Goal: Task Accomplishment & Management: Complete application form

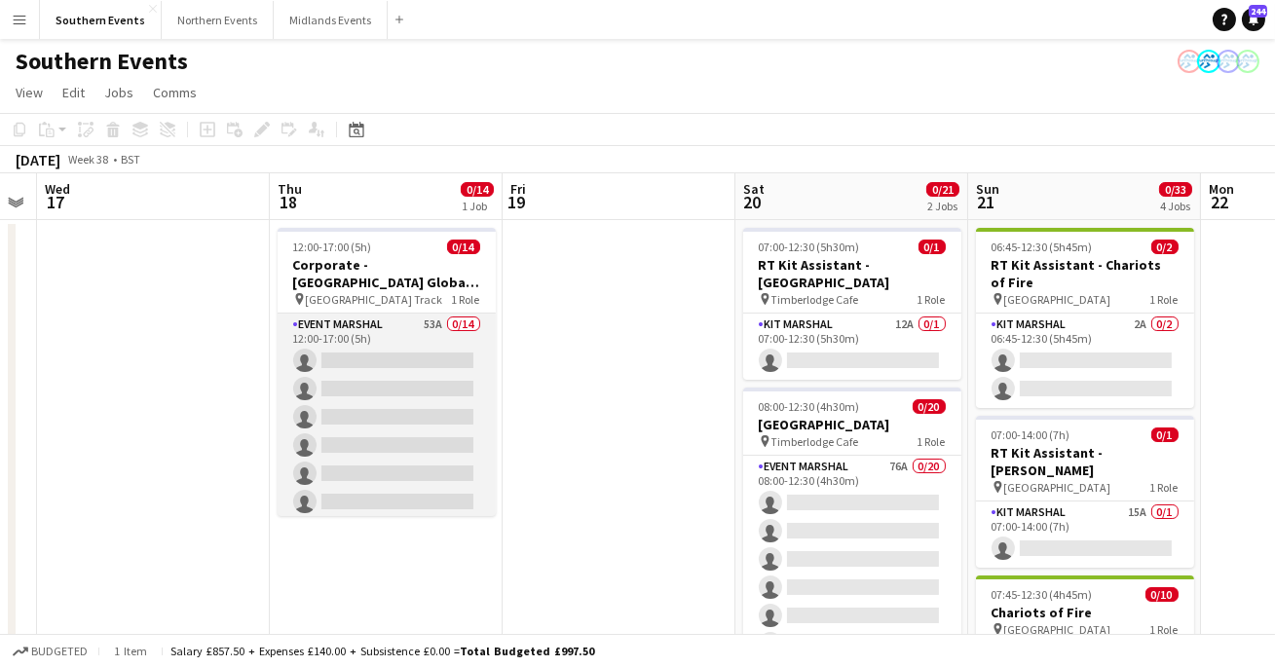
click at [449, 402] on app-card-role "Event Marshal 53A 0/14 12:00-17:00 (5h) single-neutral-actions single-neutral-a…" at bounding box center [387, 530] width 218 height 433
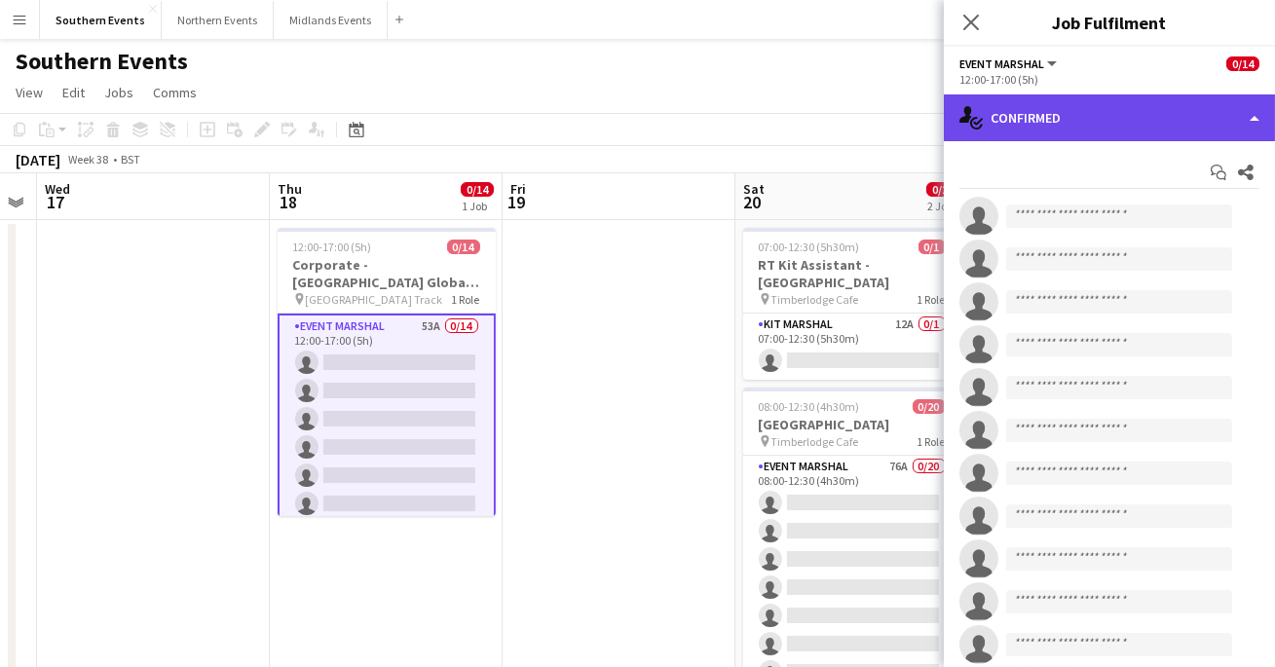
click at [1053, 116] on div "single-neutral-actions-check-2 Confirmed" at bounding box center [1109, 117] width 331 height 47
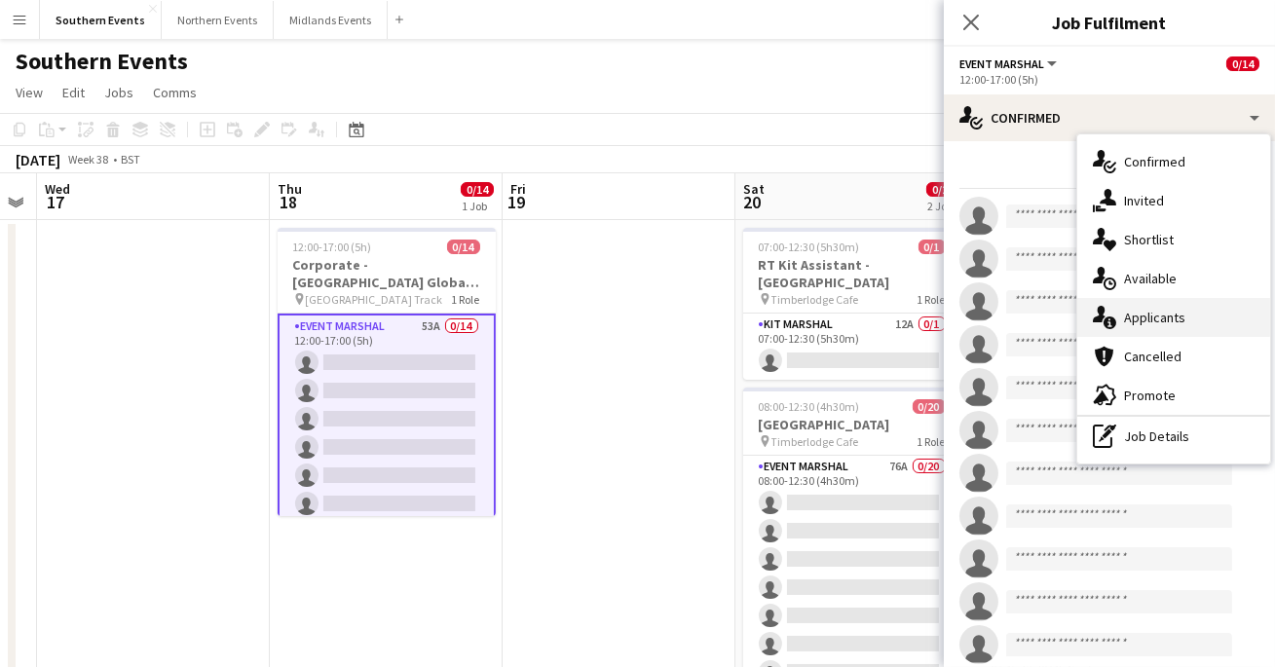
click at [1136, 322] on div "single-neutral-actions-information Applicants" at bounding box center [1173, 317] width 193 height 39
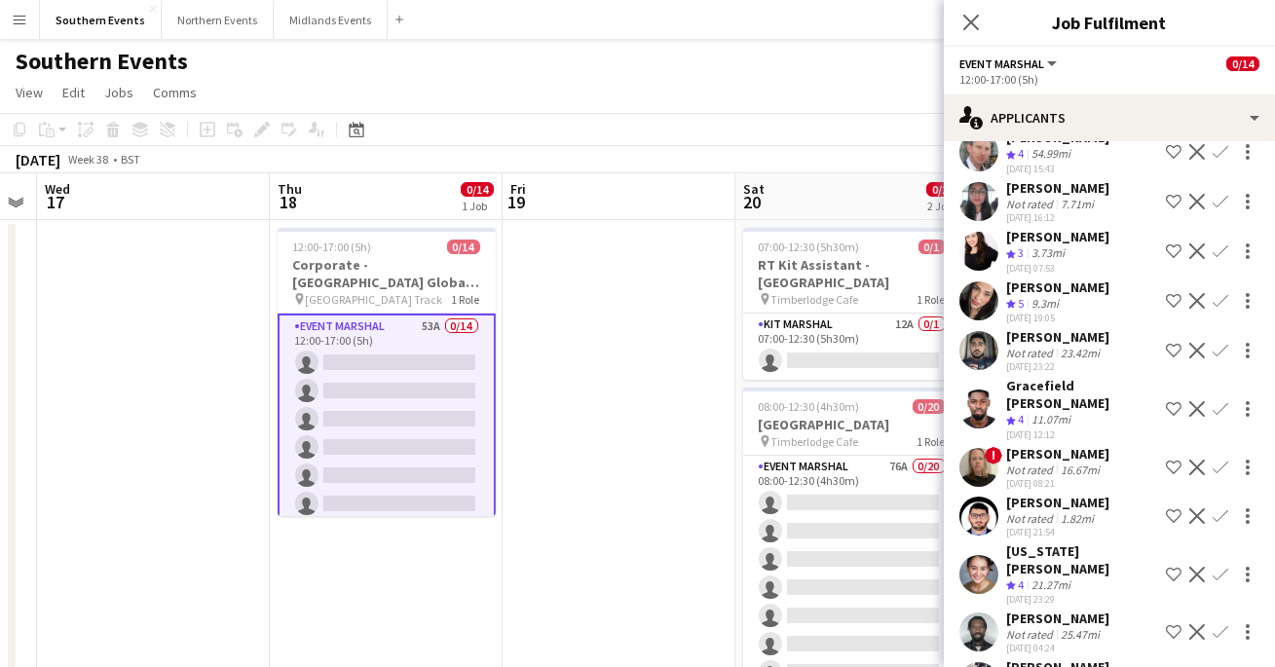
scroll to position [2280, 0]
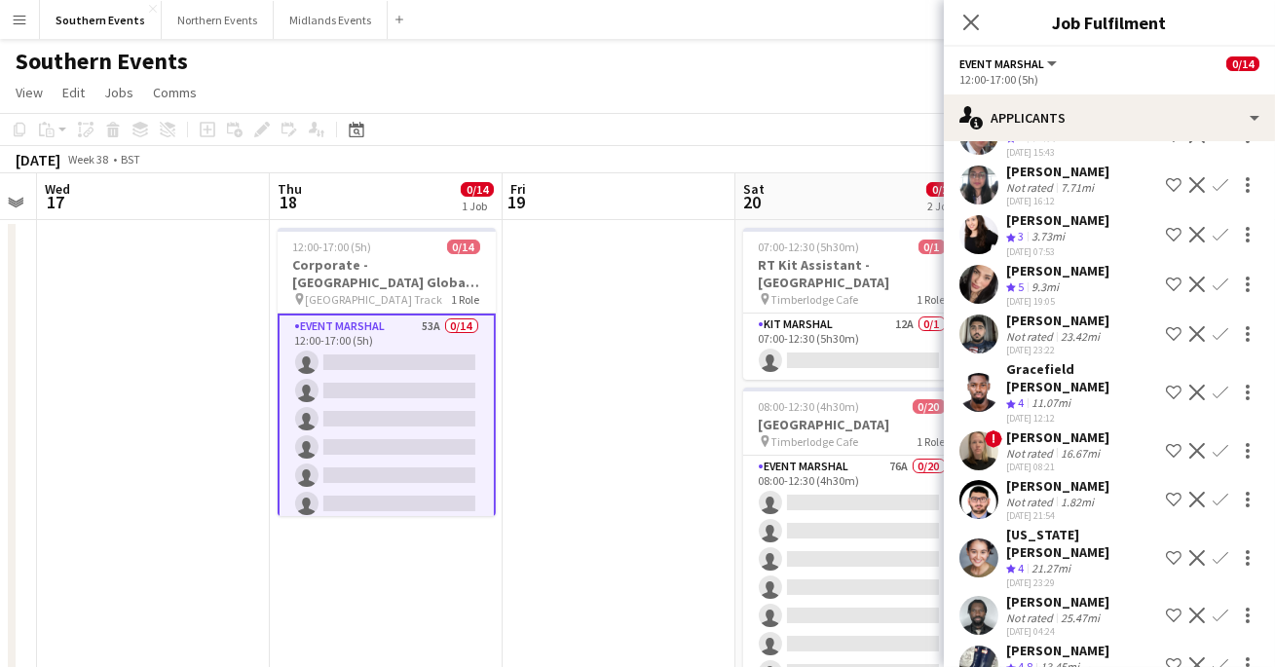
click at [981, 646] on app-user-avatar at bounding box center [978, 665] width 39 height 39
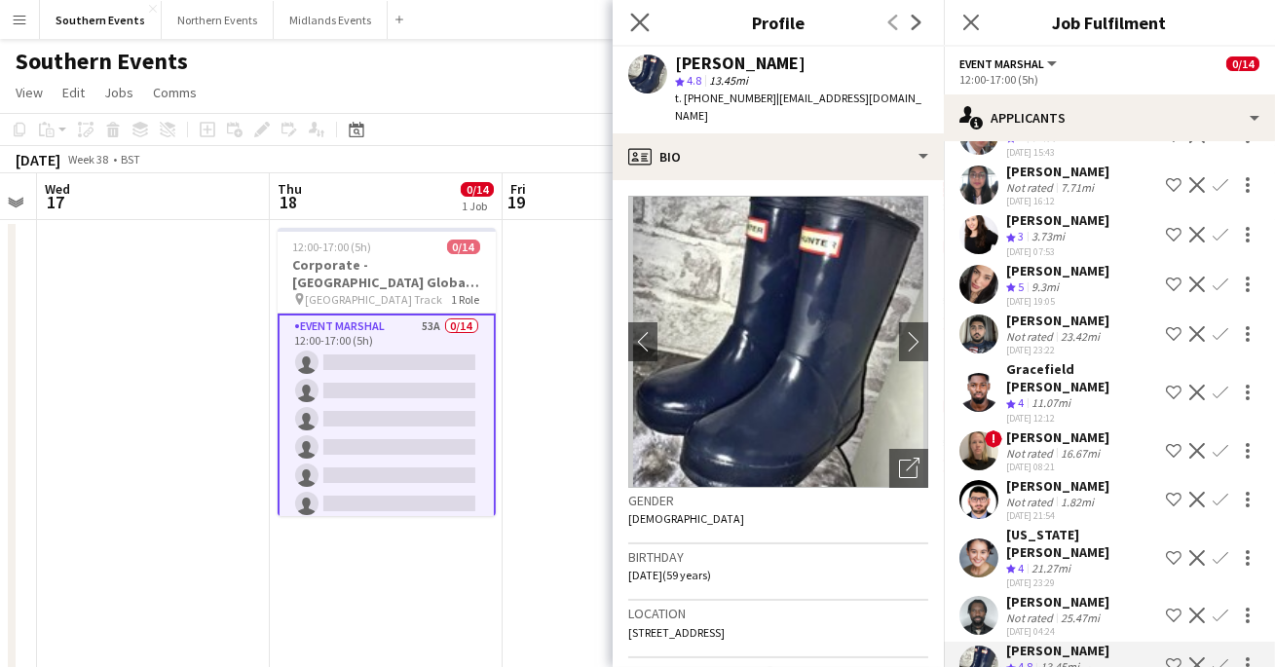
click at [637, 9] on app-icon "Close pop-in" at bounding box center [640, 23] width 28 height 28
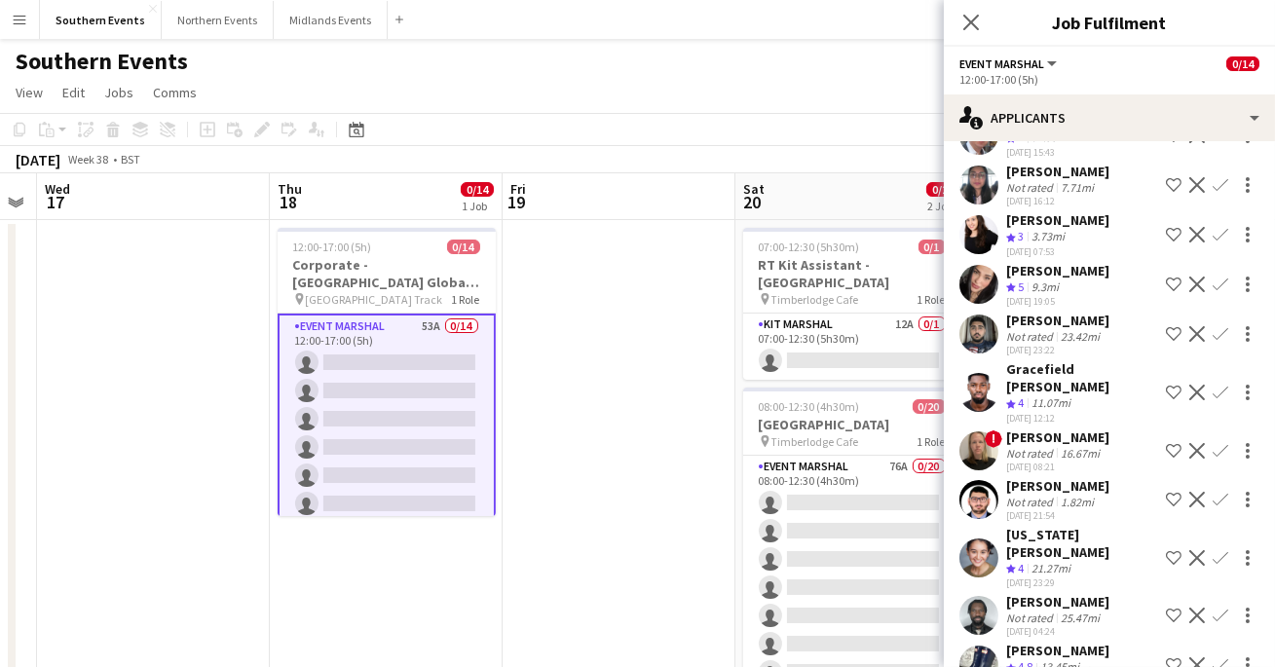
click at [975, 265] on app-user-avatar at bounding box center [978, 284] width 39 height 39
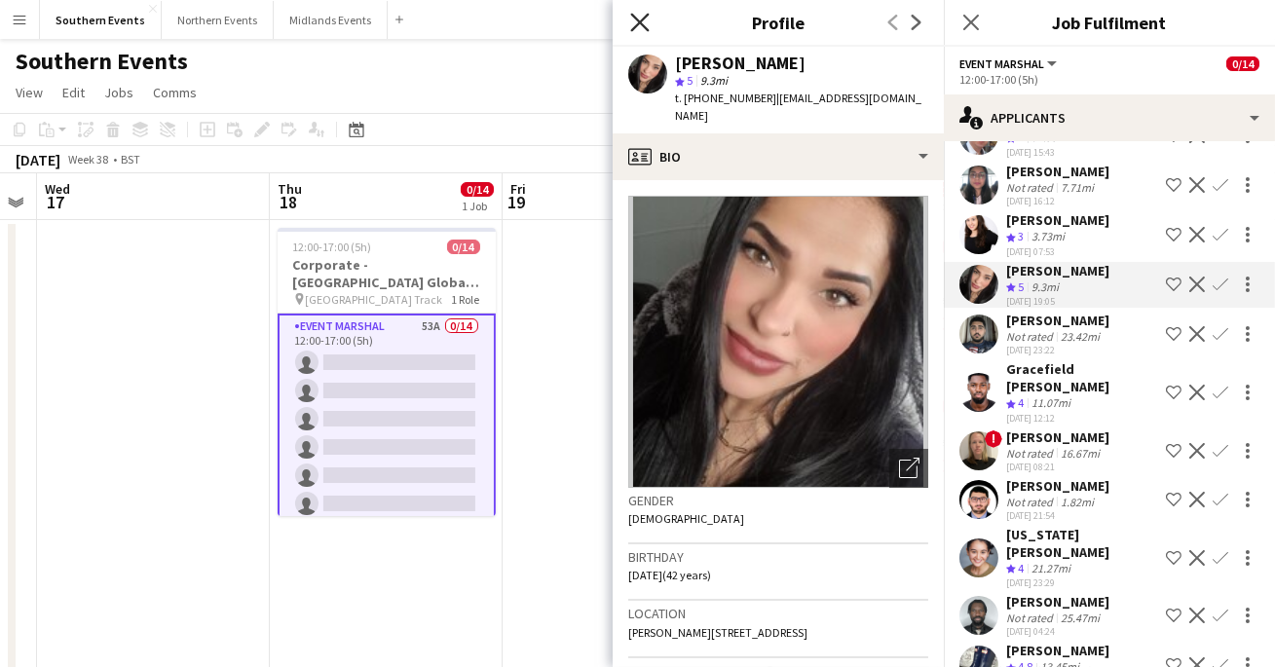
click at [638, 20] on icon at bounding box center [639, 22] width 19 height 19
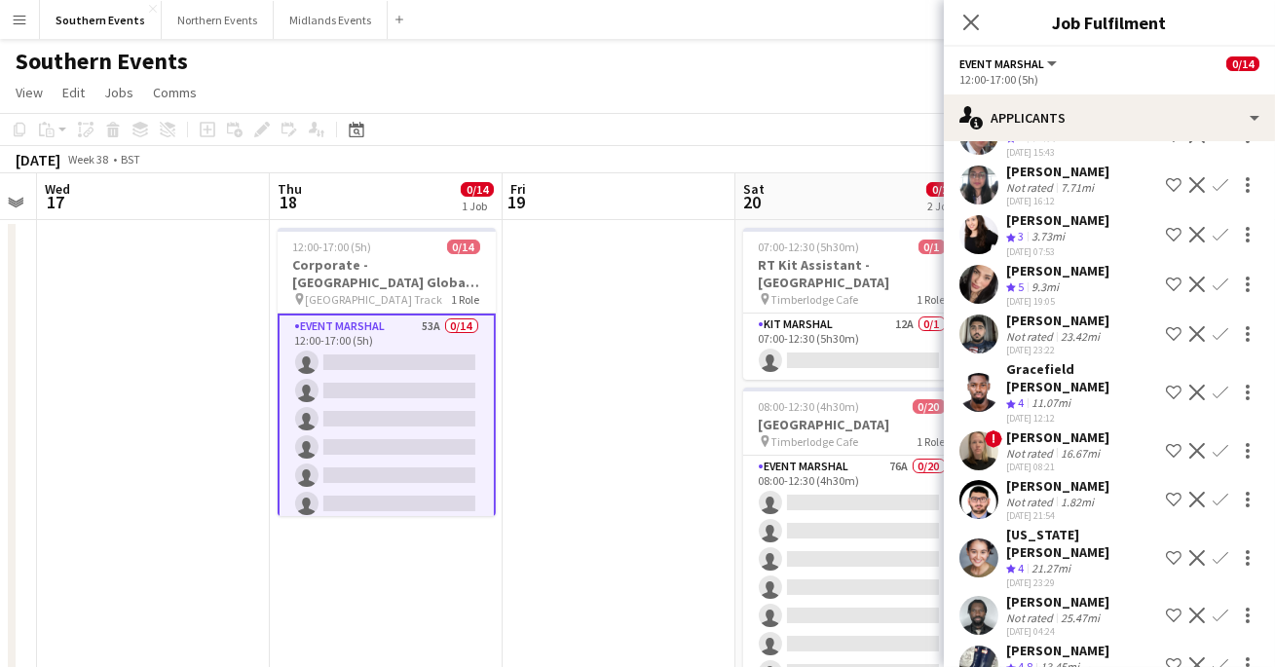
click at [978, 646] on app-user-avatar at bounding box center [978, 665] width 39 height 39
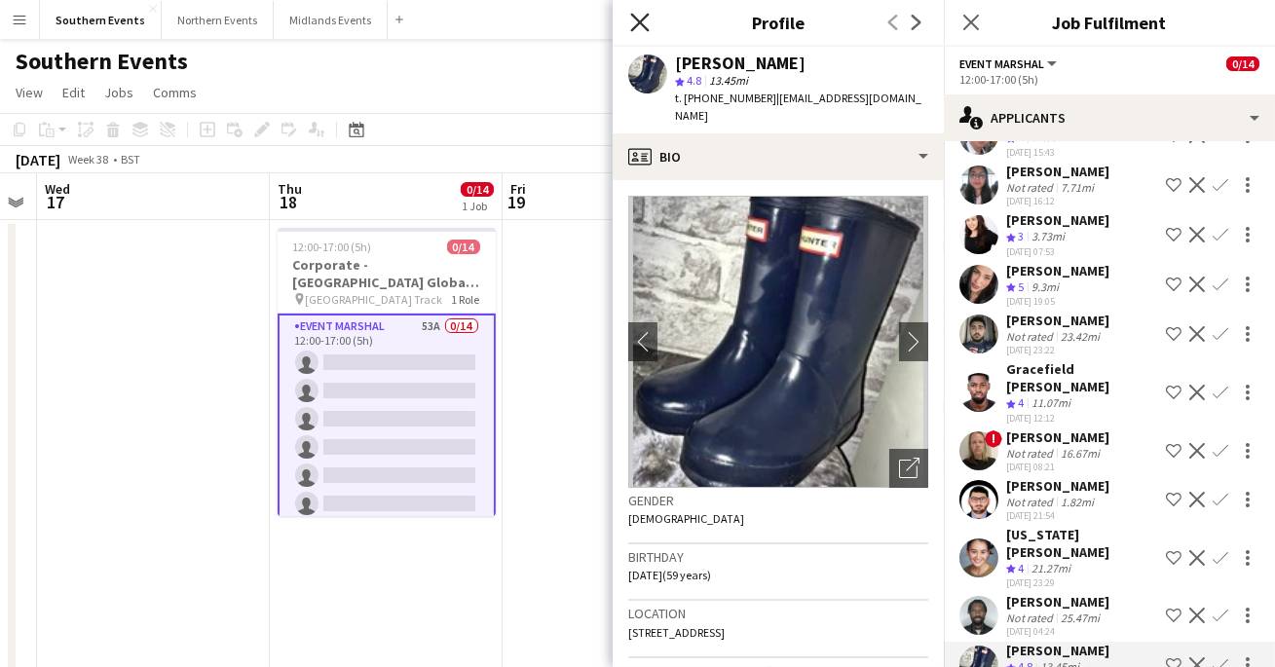
click at [642, 24] on icon at bounding box center [639, 22] width 19 height 19
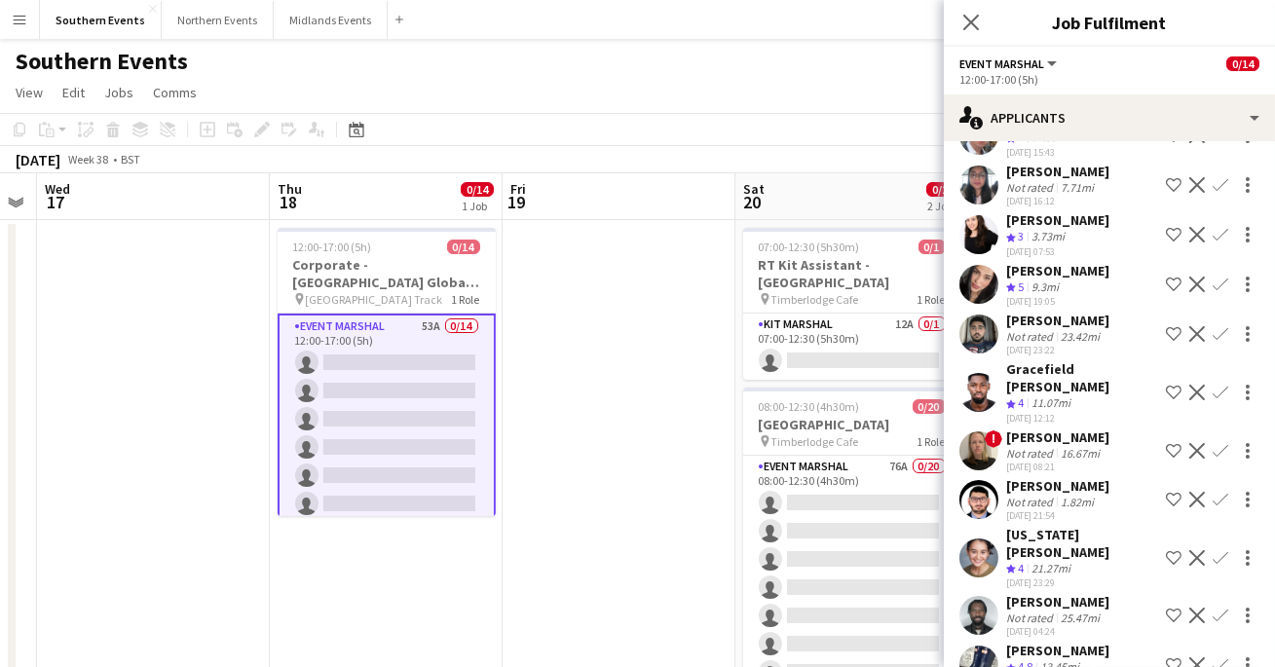
click at [981, 538] on app-user-avatar at bounding box center [978, 557] width 39 height 39
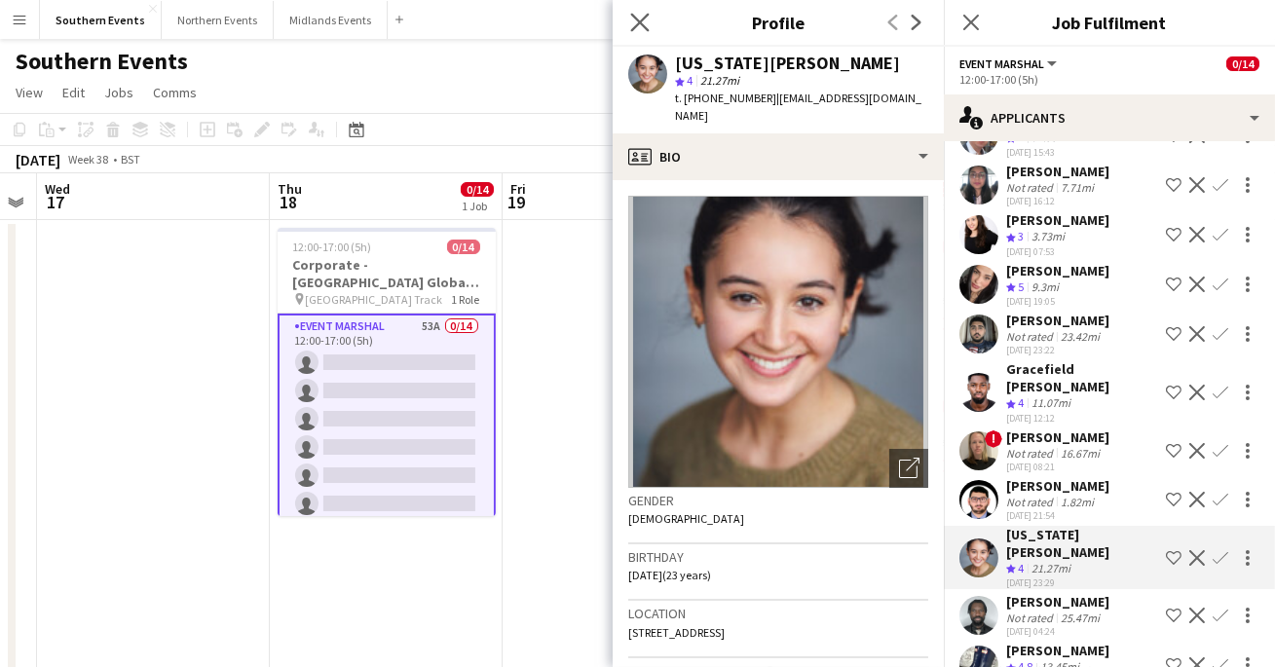
click at [627, 20] on app-icon "Close pop-in" at bounding box center [640, 23] width 28 height 28
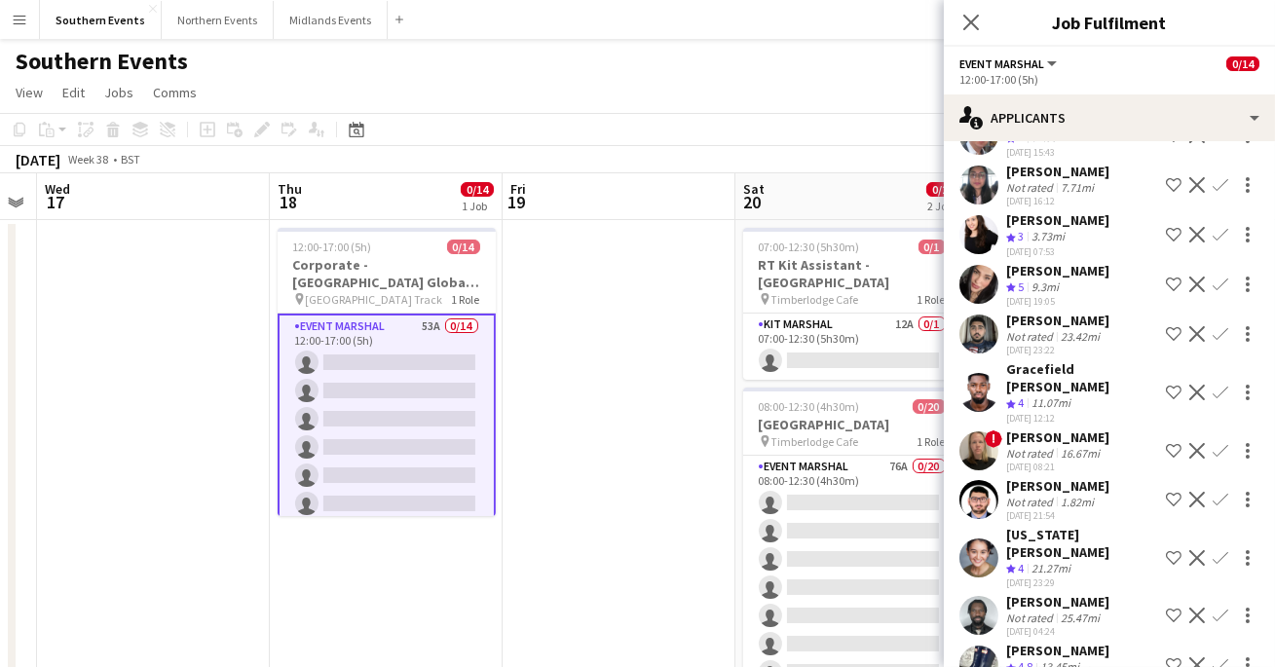
click at [981, 431] on app-user-avatar at bounding box center [978, 450] width 39 height 39
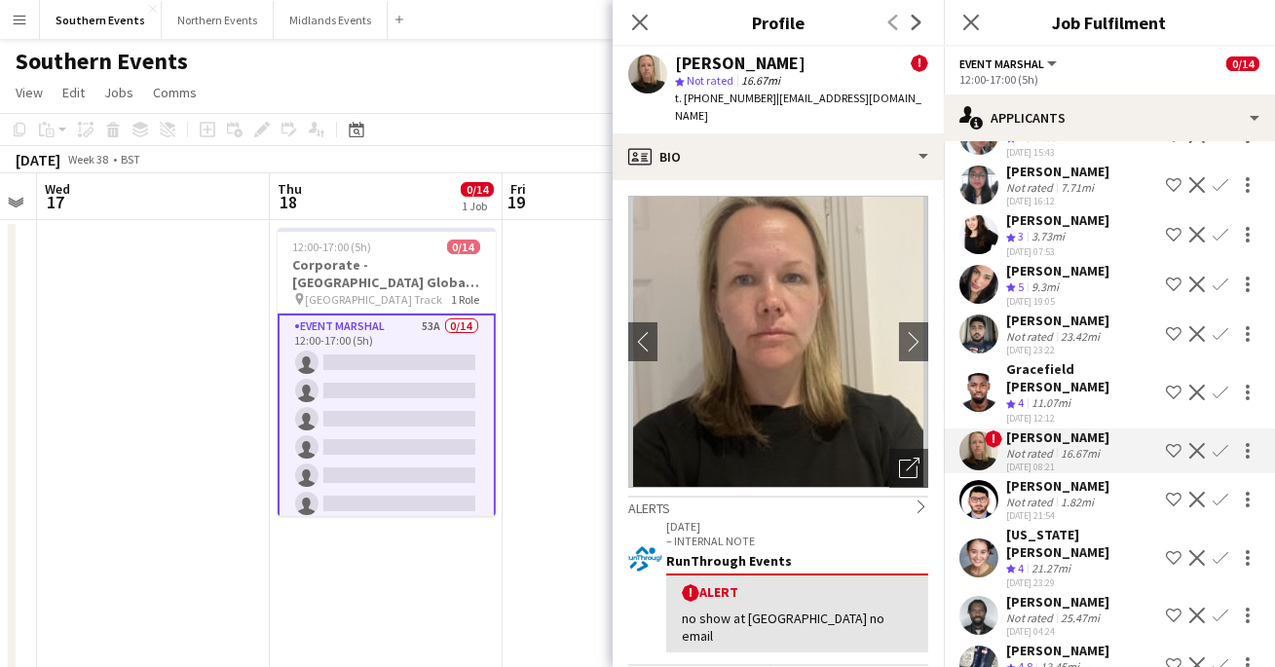
click at [975, 538] on app-user-avatar at bounding box center [978, 557] width 39 height 39
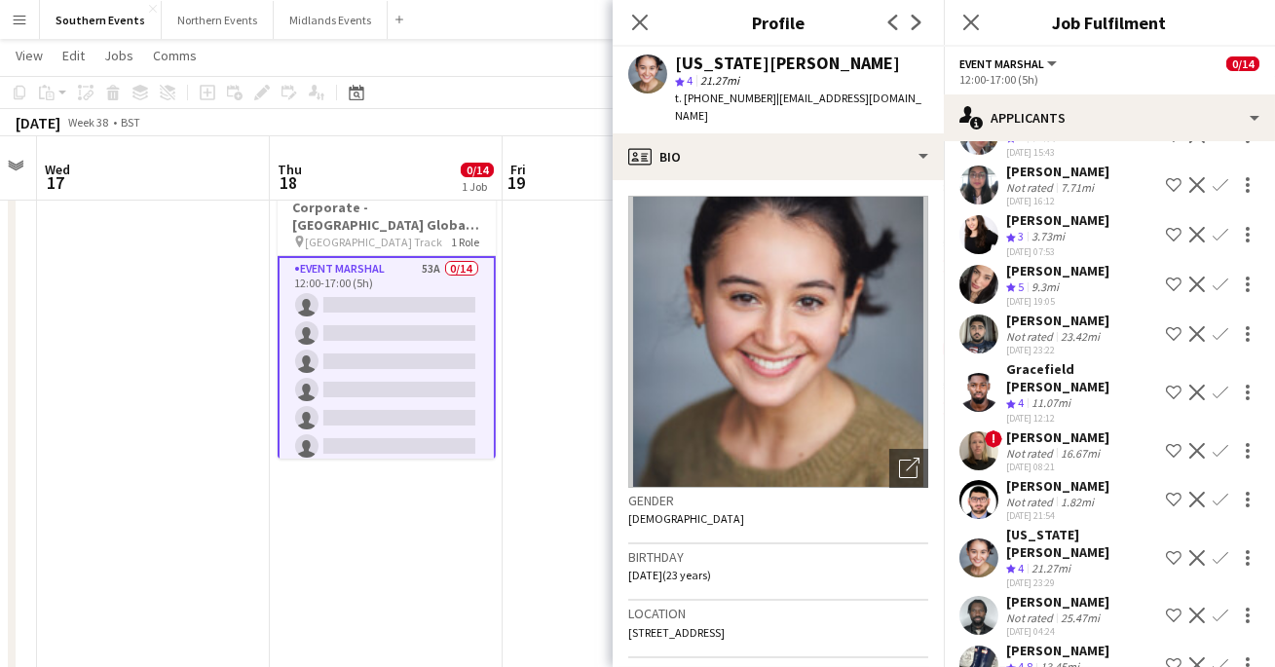
scroll to position [72, 0]
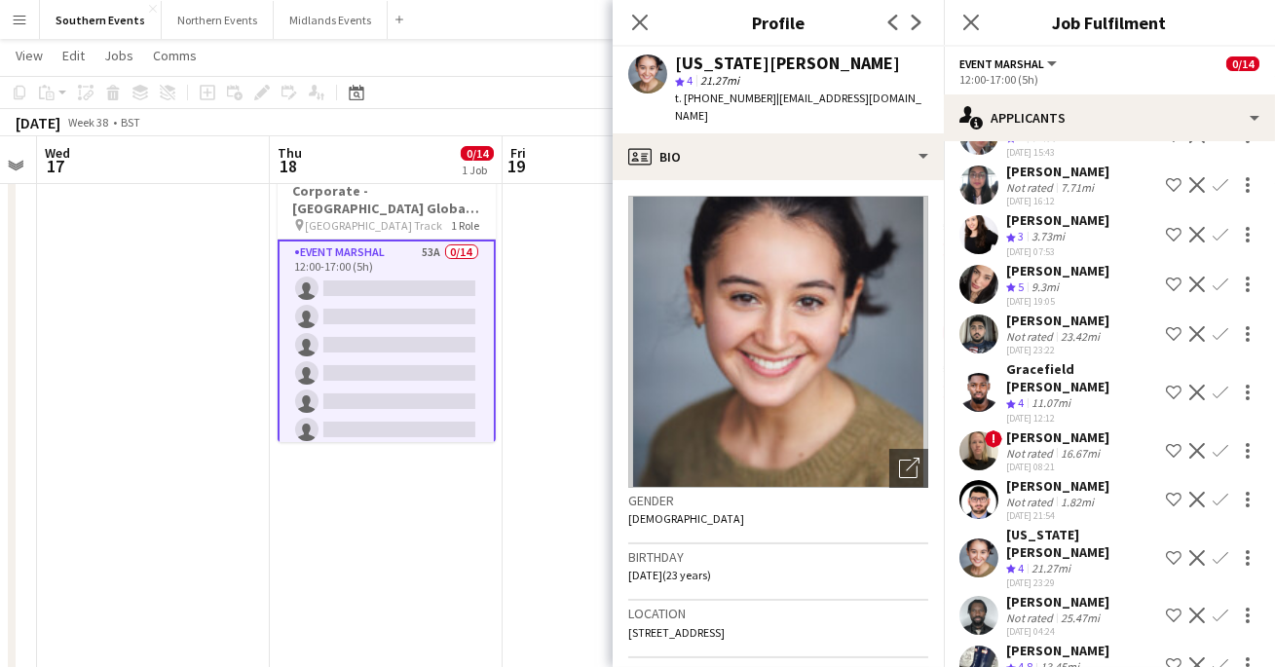
click at [986, 431] on app-user-avatar at bounding box center [978, 450] width 39 height 39
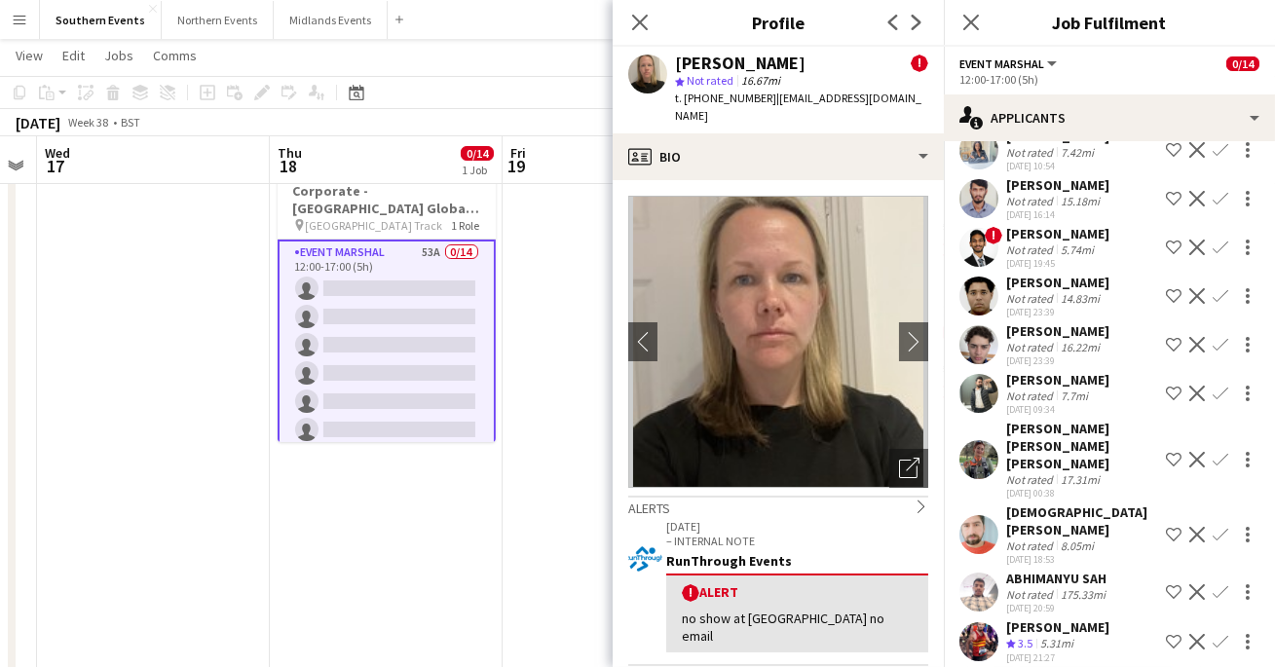
scroll to position [1371, 0]
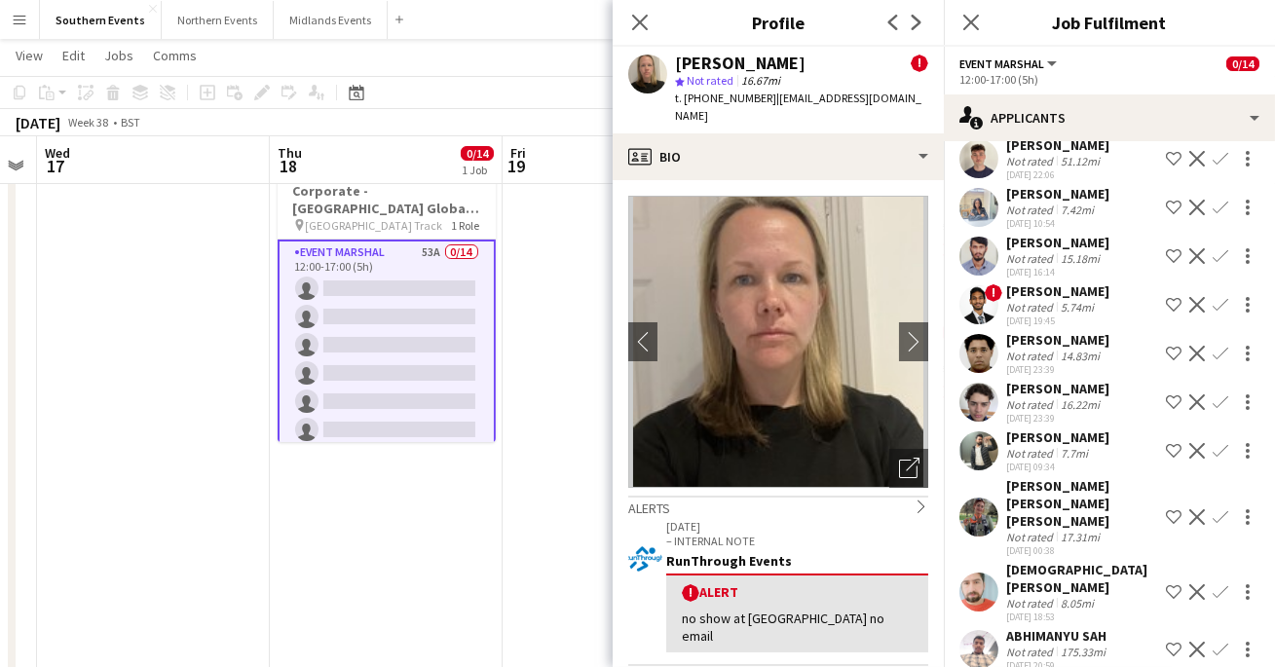
click at [985, 302] on span "!" at bounding box center [993, 293] width 18 height 18
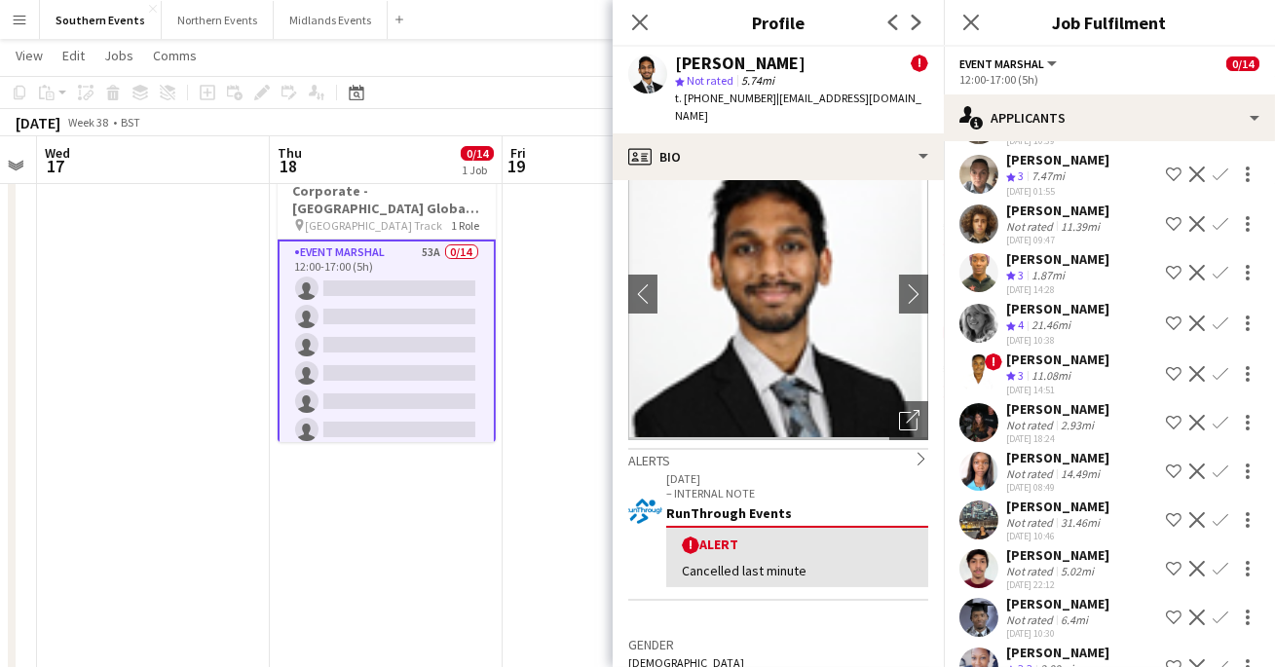
scroll to position [491, 0]
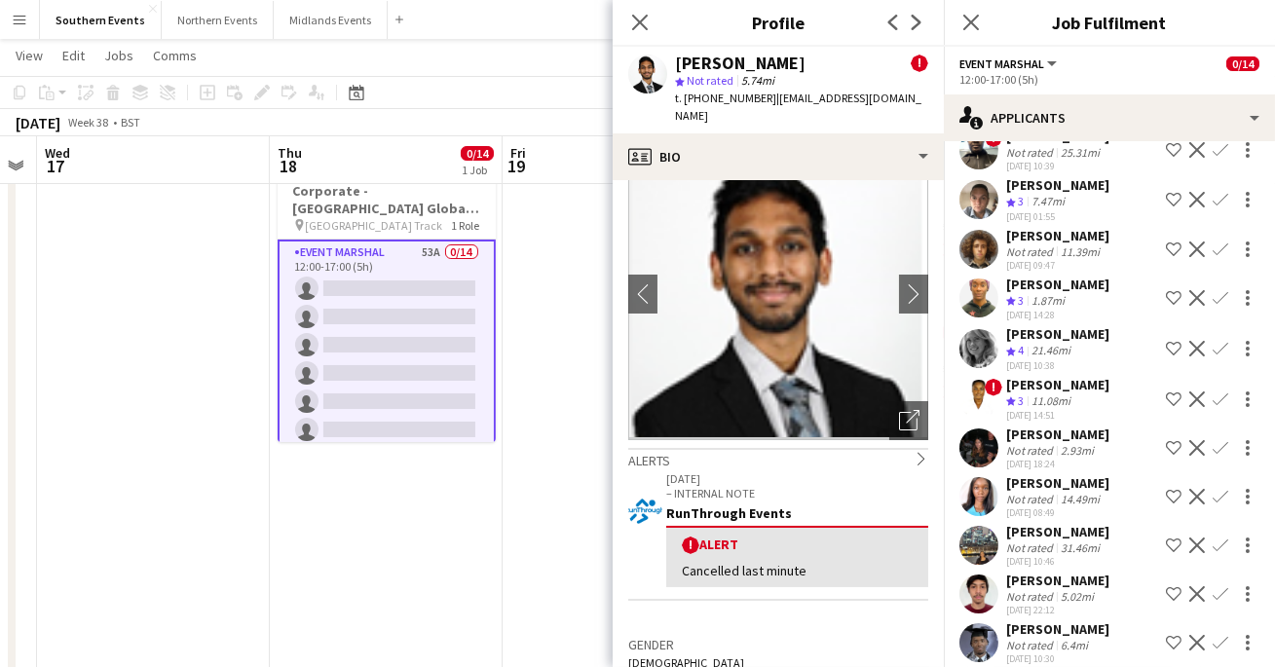
click at [997, 404] on div "!" at bounding box center [978, 399] width 39 height 39
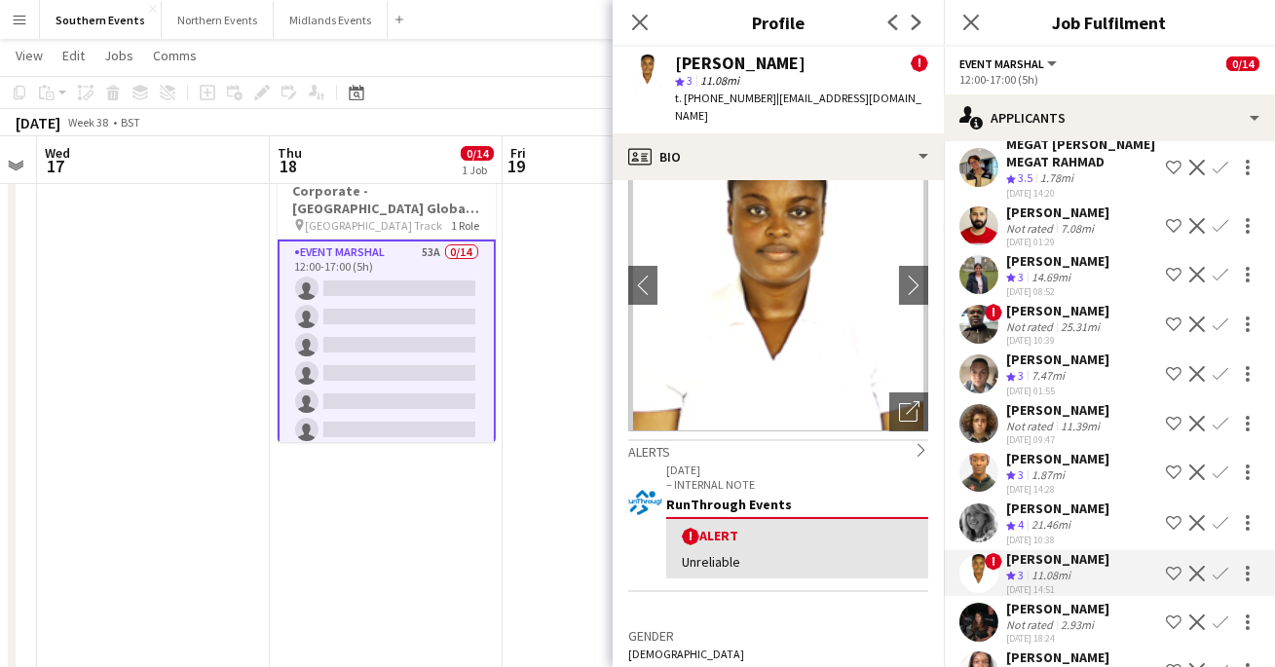
scroll to position [286, 0]
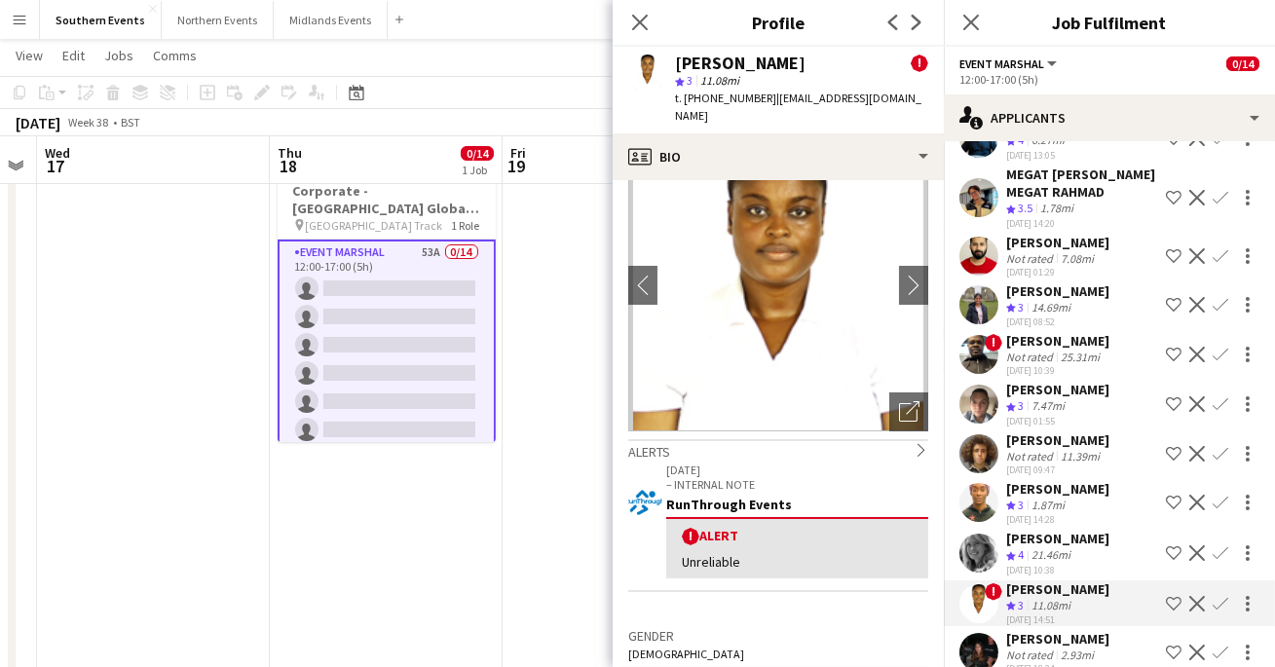
click at [983, 353] on app-user-avatar at bounding box center [978, 354] width 39 height 39
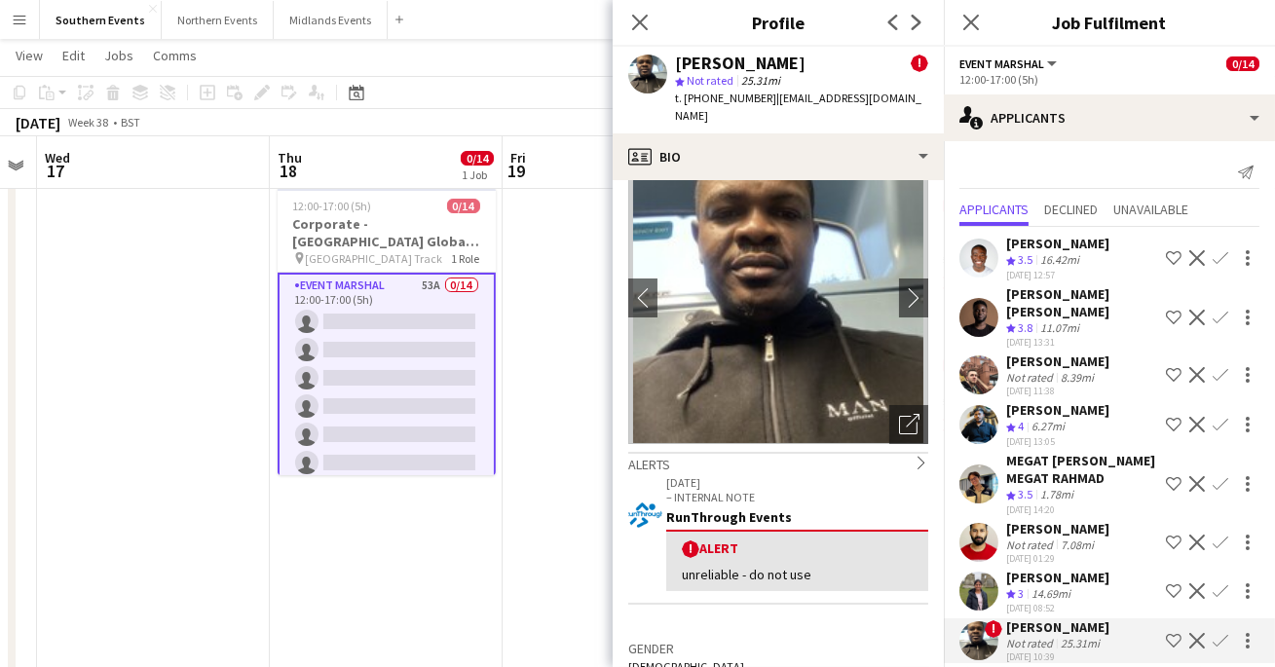
scroll to position [0, 0]
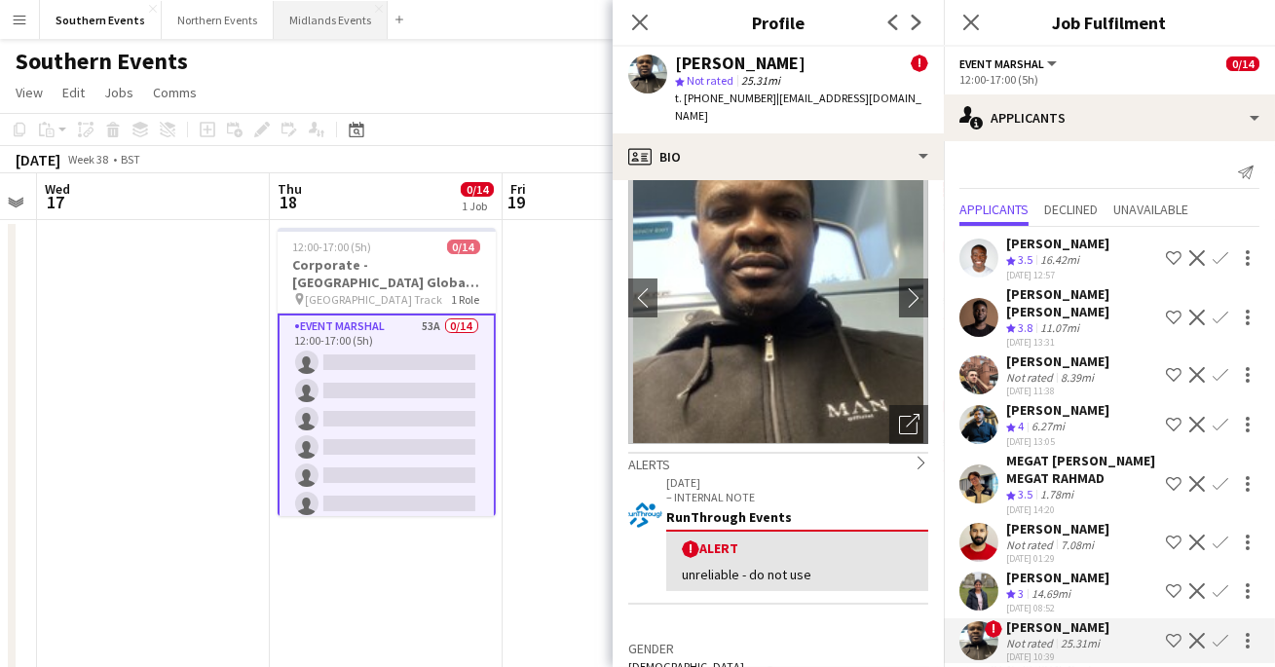
click at [330, 34] on button "Midlands Events Close" at bounding box center [331, 20] width 114 height 38
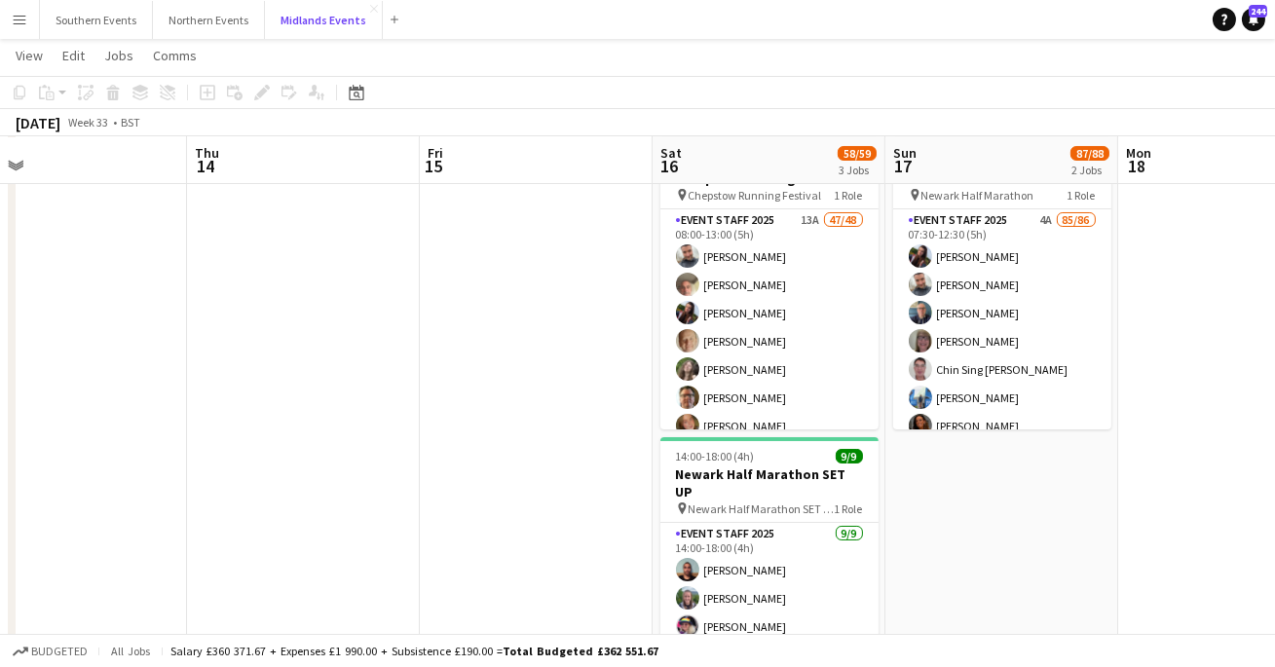
scroll to position [285, 0]
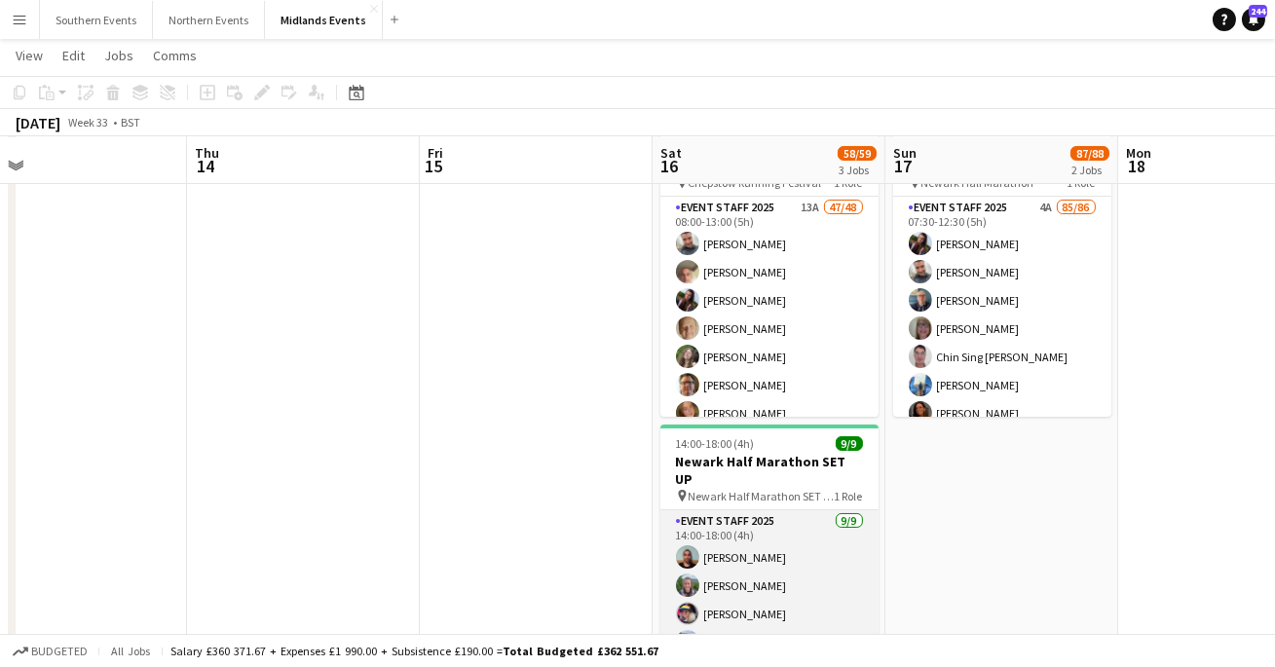
click at [774, 562] on app-card-role "Event Staff 2025 [DATE] 14:00-18:00 (4h) [PERSON_NAME] [PERSON_NAME] [PERSON_NA…" at bounding box center [769, 656] width 218 height 292
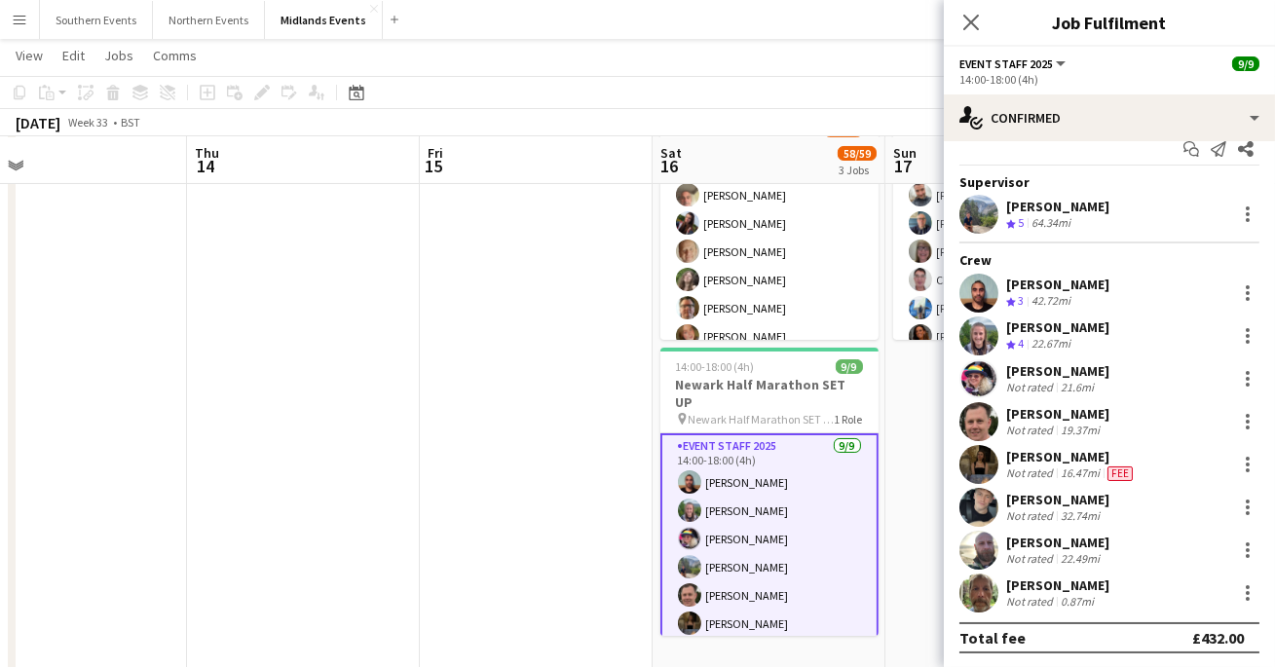
scroll to position [0, 0]
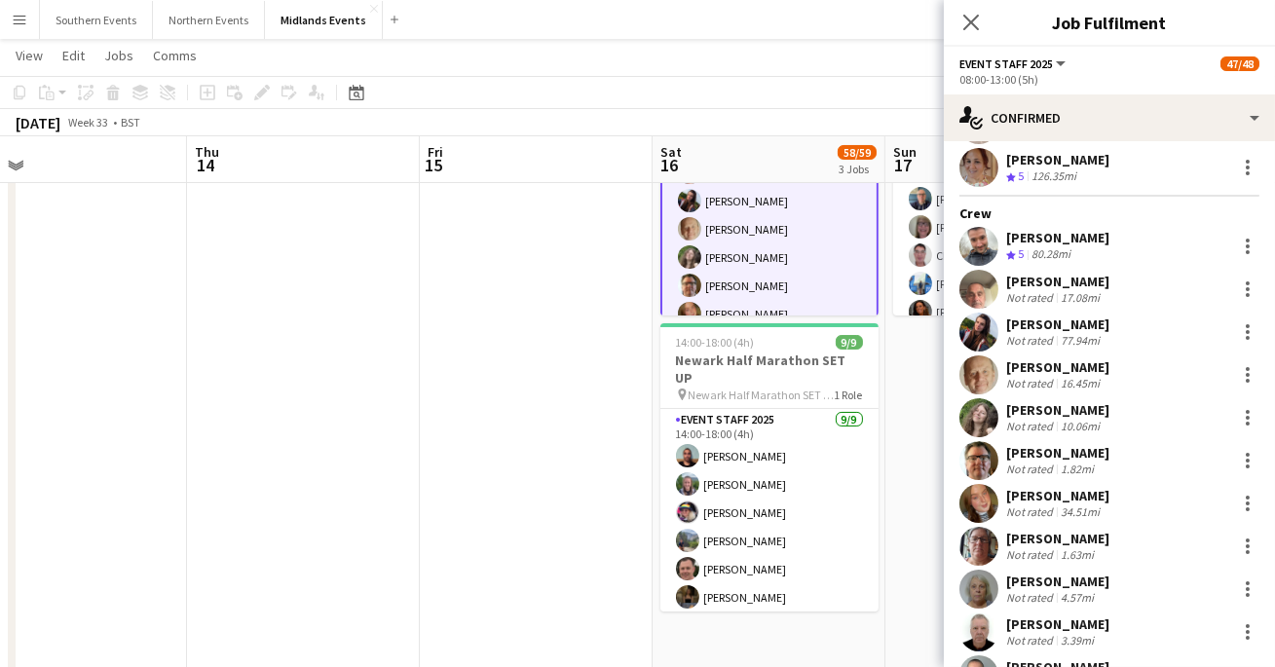
scroll to position [95, 0]
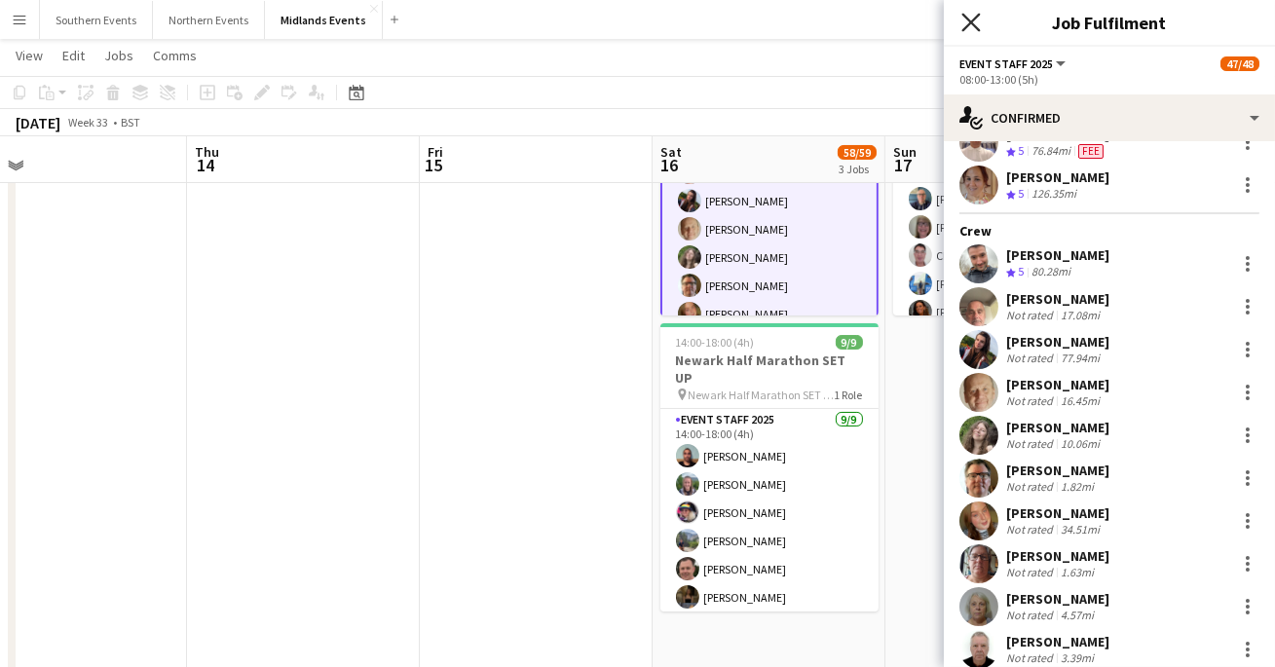
click at [971, 30] on icon "Close pop-in" at bounding box center [970, 22] width 19 height 19
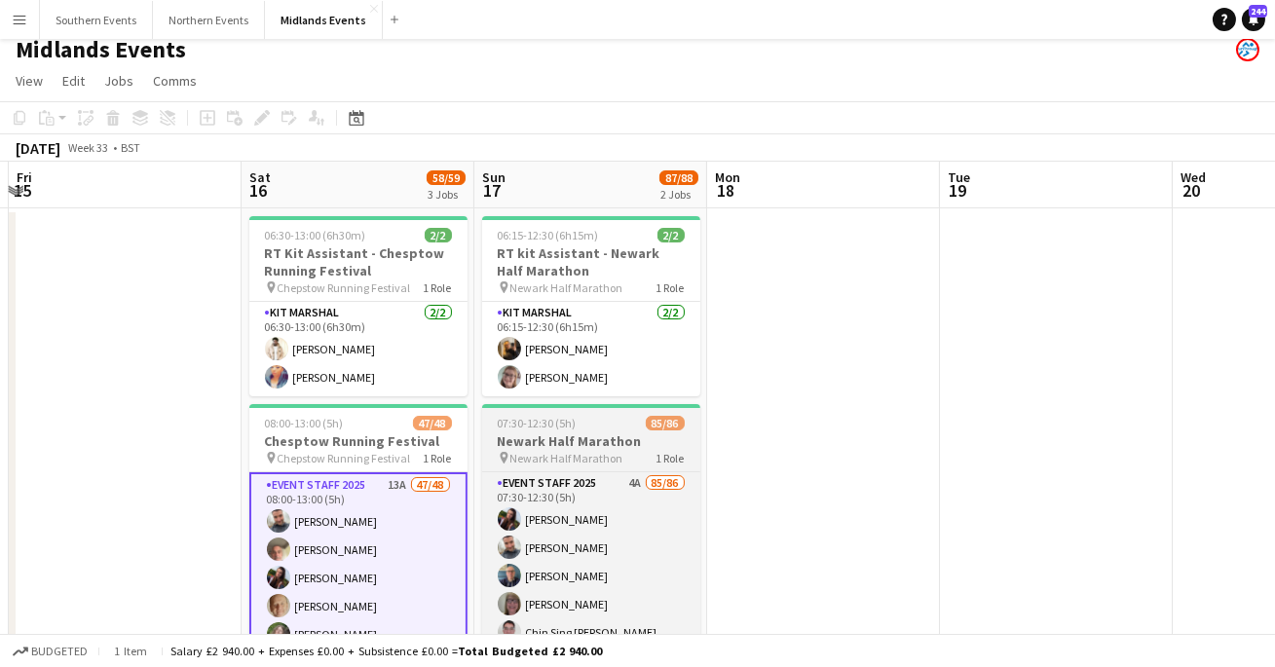
scroll to position [28, 0]
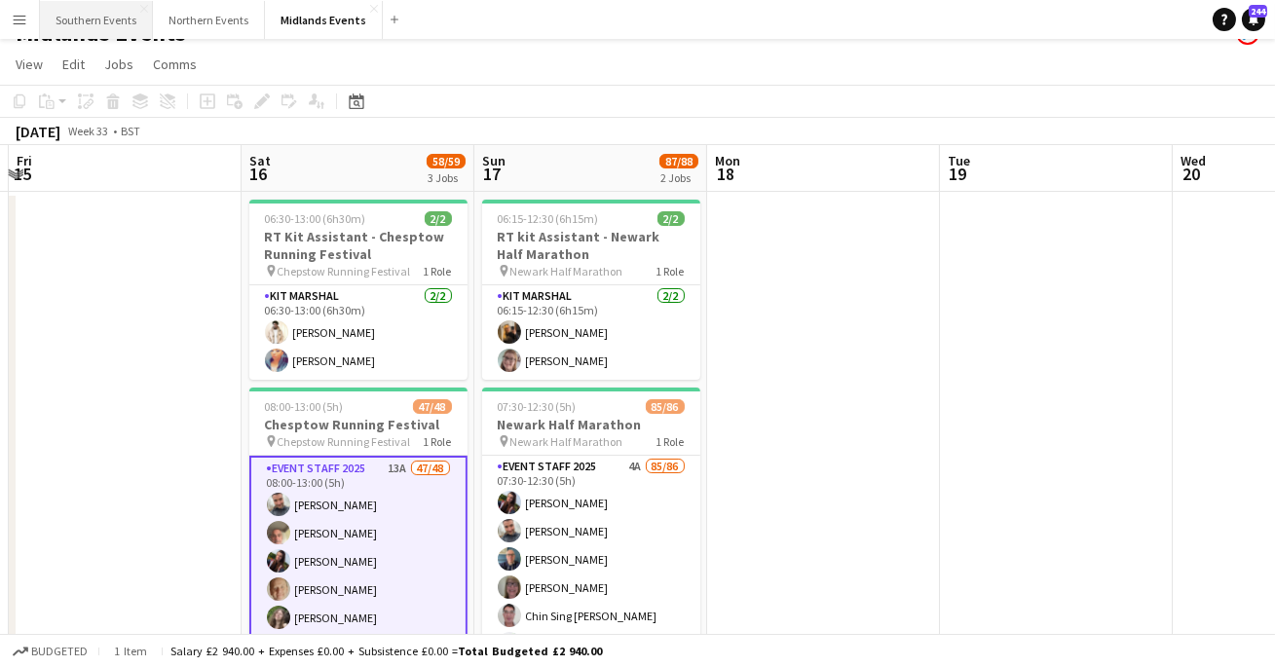
click at [63, 22] on button "Southern Events Close" at bounding box center [96, 20] width 113 height 38
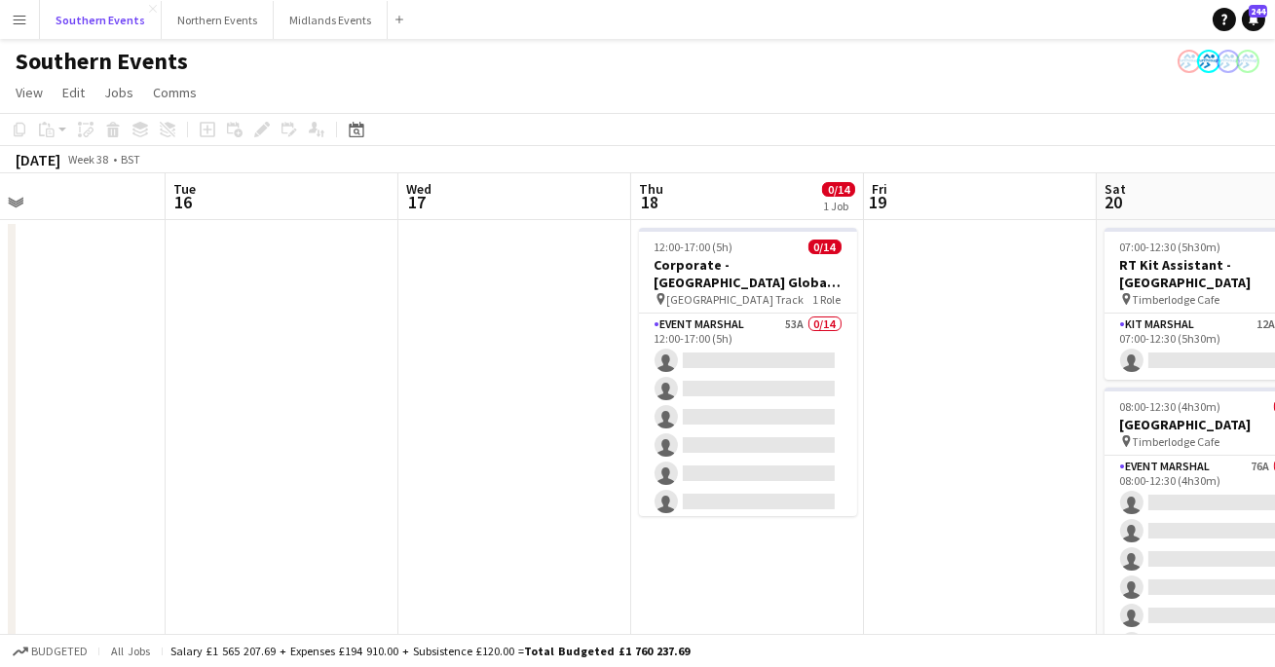
scroll to position [0, 553]
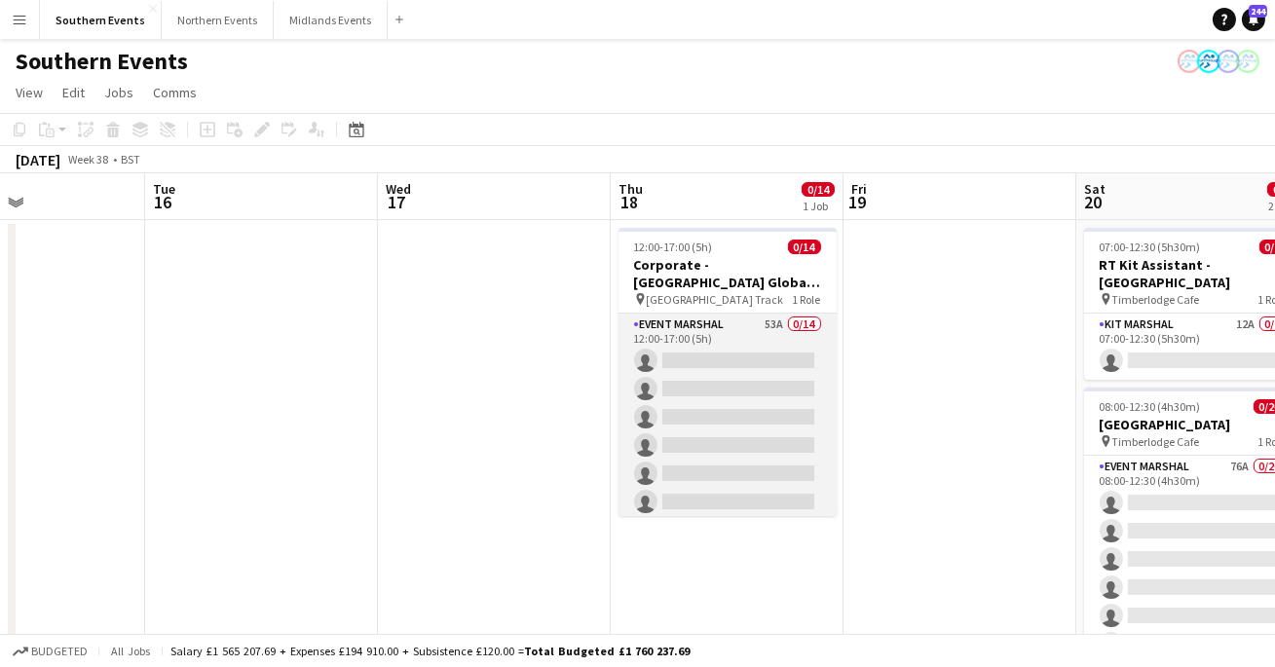
click at [709, 352] on app-card-role "Event Marshal 53A 0/14 12:00-17:00 (5h) single-neutral-actions single-neutral-a…" at bounding box center [727, 530] width 218 height 433
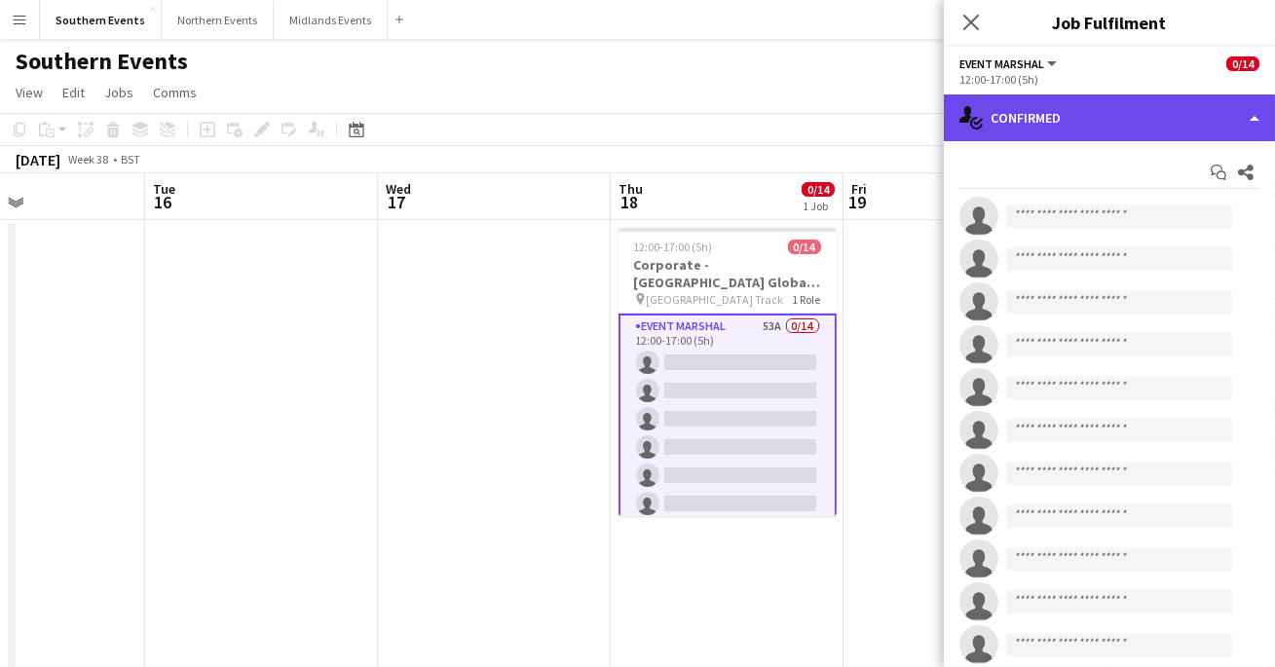
click at [1032, 112] on div "single-neutral-actions-check-2 Confirmed" at bounding box center [1109, 117] width 331 height 47
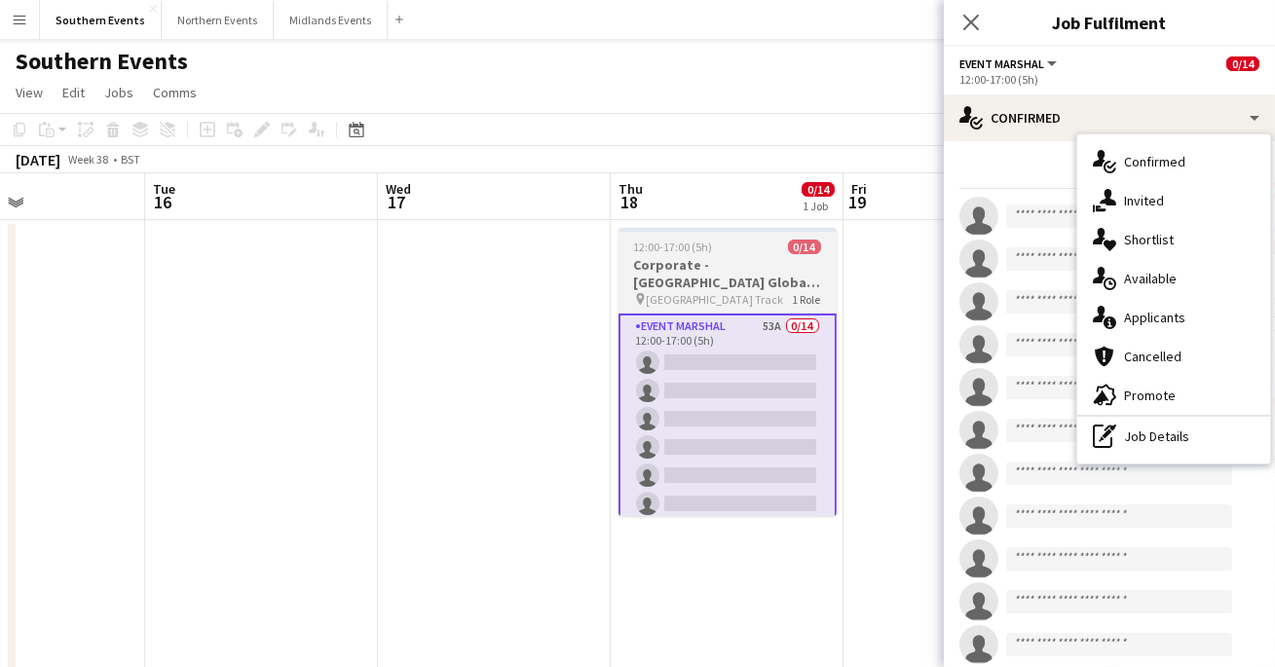
click at [722, 292] on span "[GEOGRAPHIC_DATA] Track" at bounding box center [715, 299] width 137 height 15
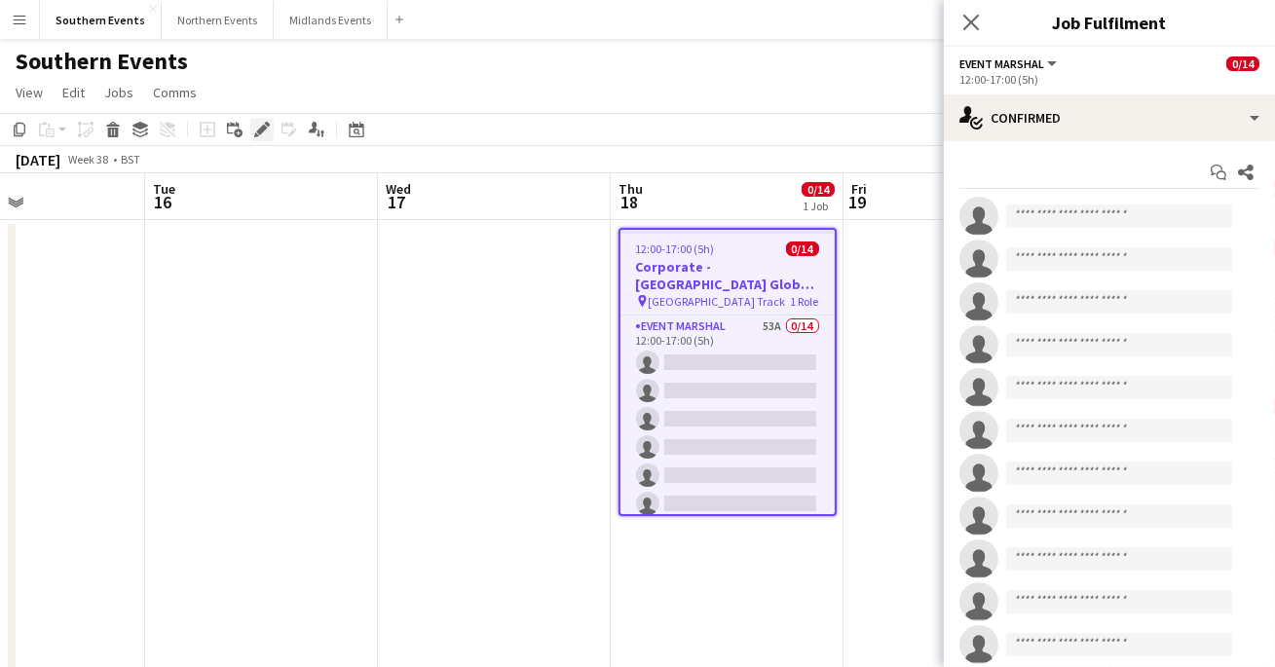
click at [265, 126] on icon "Edit" at bounding box center [262, 130] width 16 height 16
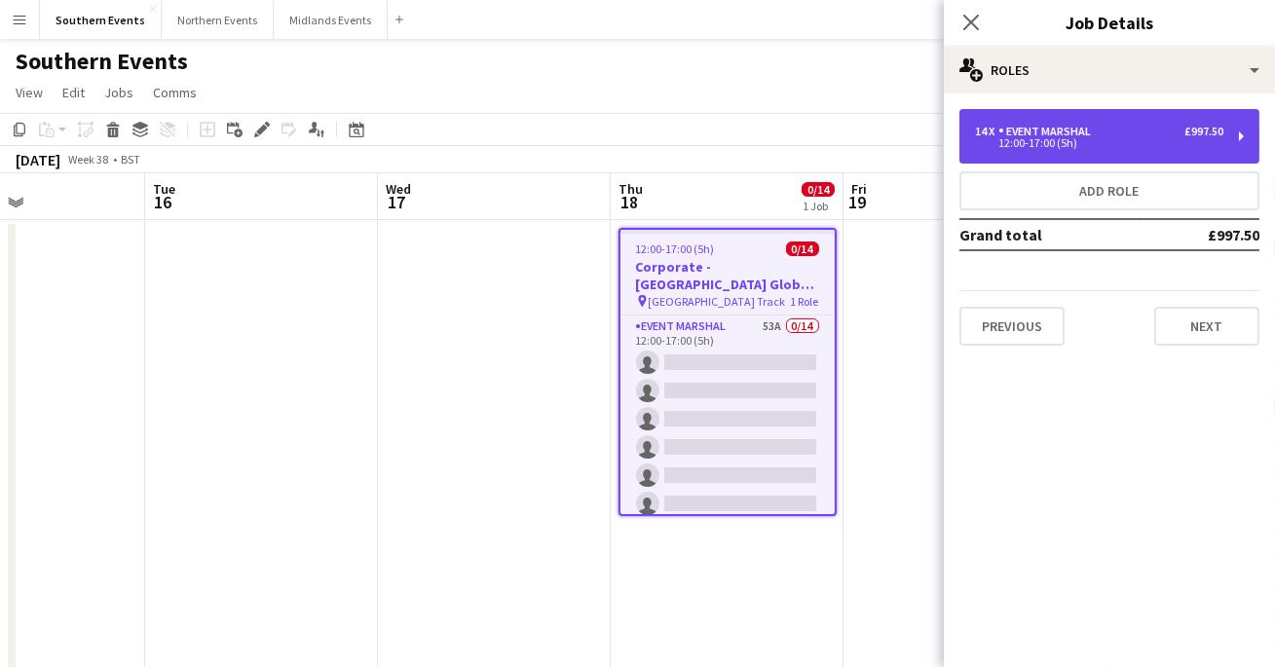
click at [1188, 151] on div "14 x Event Marshal £997.50 12:00-17:00 (5h)" at bounding box center [1109, 136] width 300 height 55
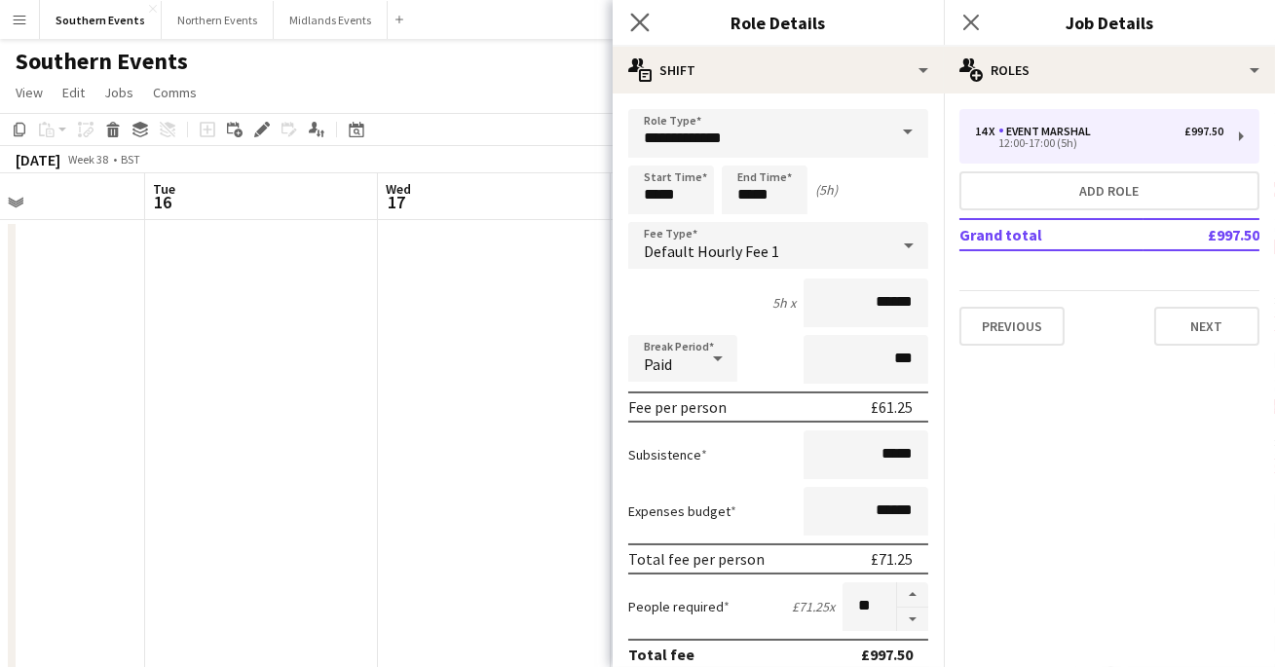
click at [637, 12] on app-icon "Close pop-in" at bounding box center [640, 23] width 28 height 28
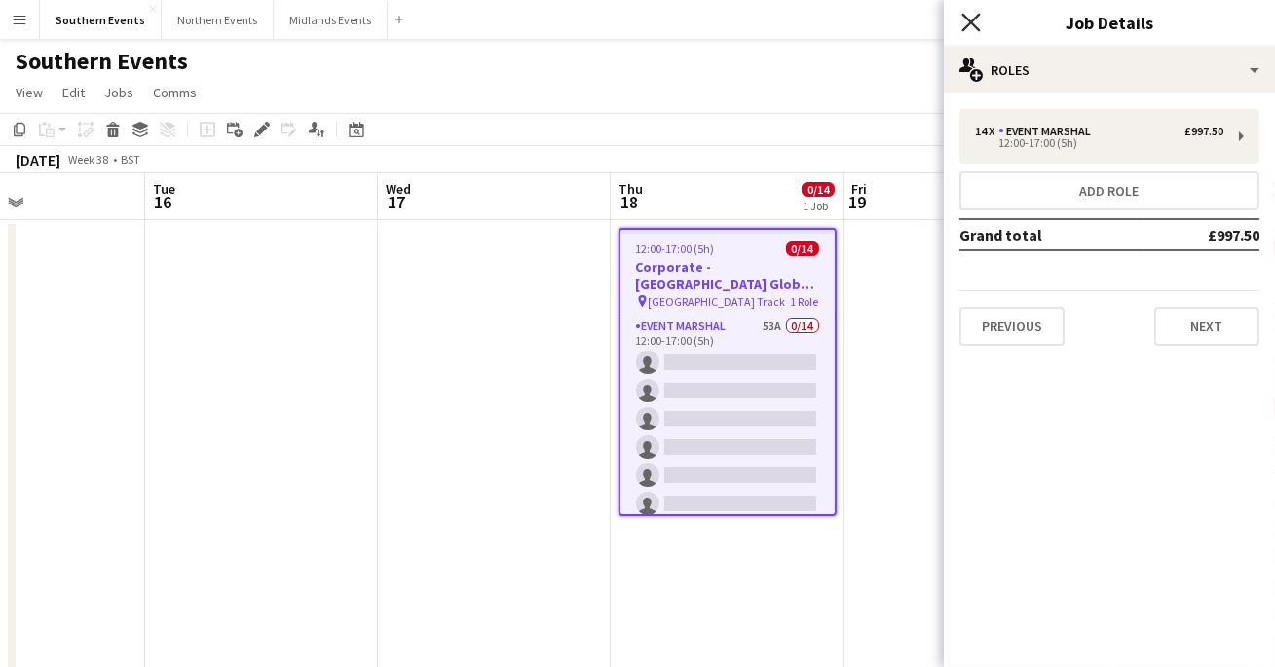
click at [965, 24] on icon "Close pop-in" at bounding box center [970, 22] width 19 height 19
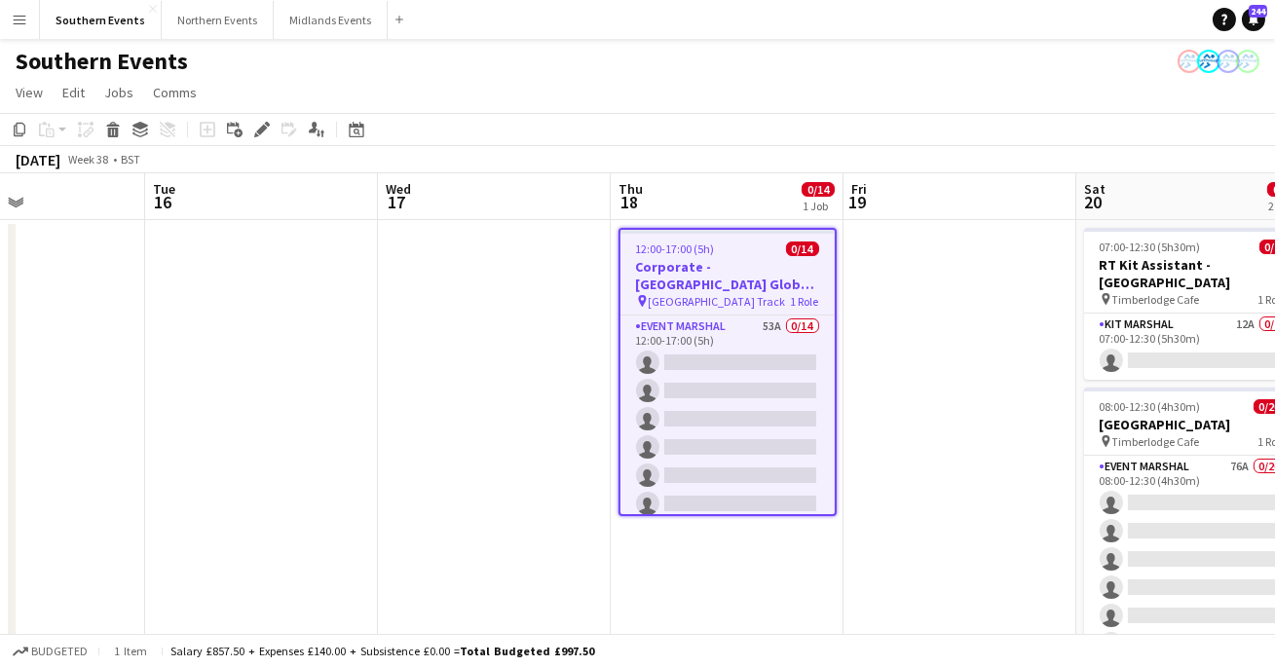
click at [781, 113] on app-toolbar "Copy Paste Paste Command V Paste with crew Command Shift V Paste linked Job [GE…" at bounding box center [637, 129] width 1275 height 33
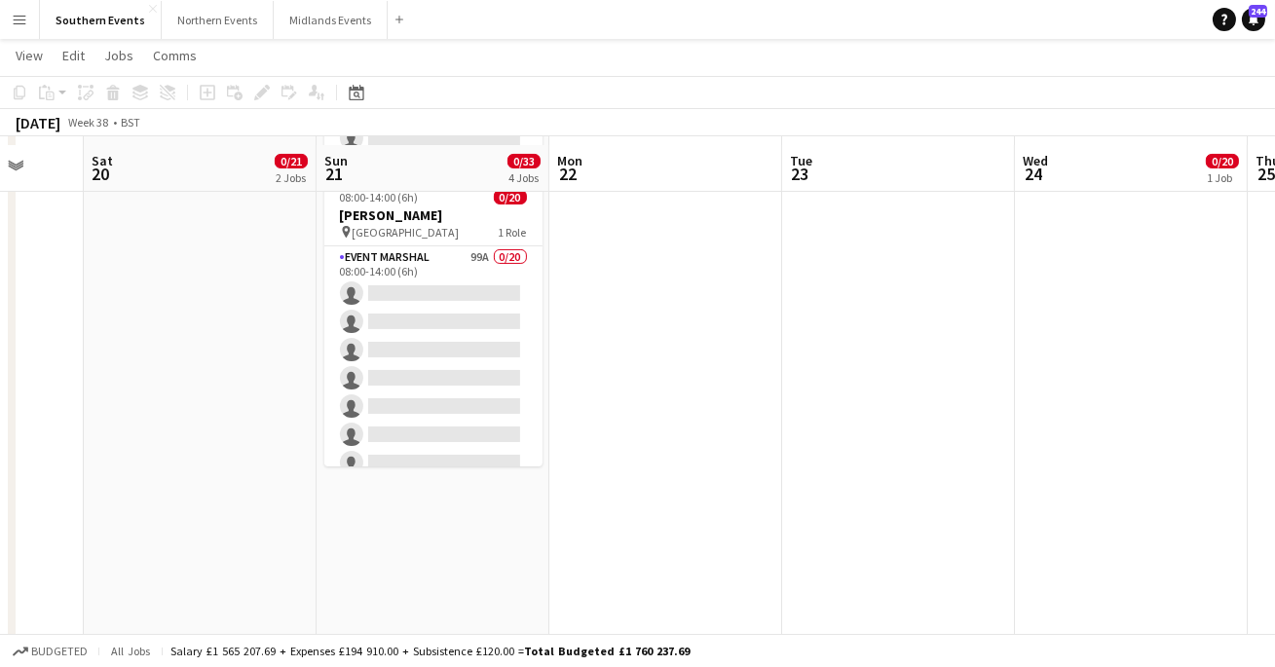
scroll to position [700, 0]
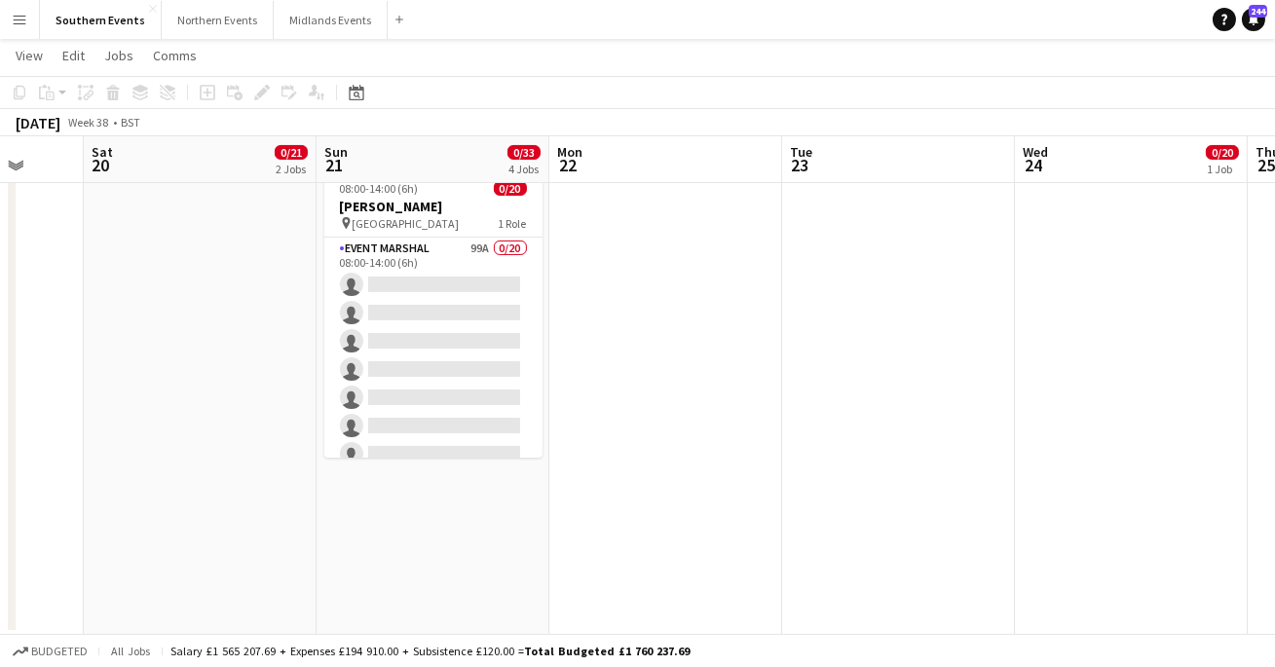
click at [458, 532] on app-date-cell "06:45-12:30 (5h45m) 0/2 RT Kit Assistant - Chariots of Fire pin Queen's Road Ca…" at bounding box center [432, 76] width 233 height 1117
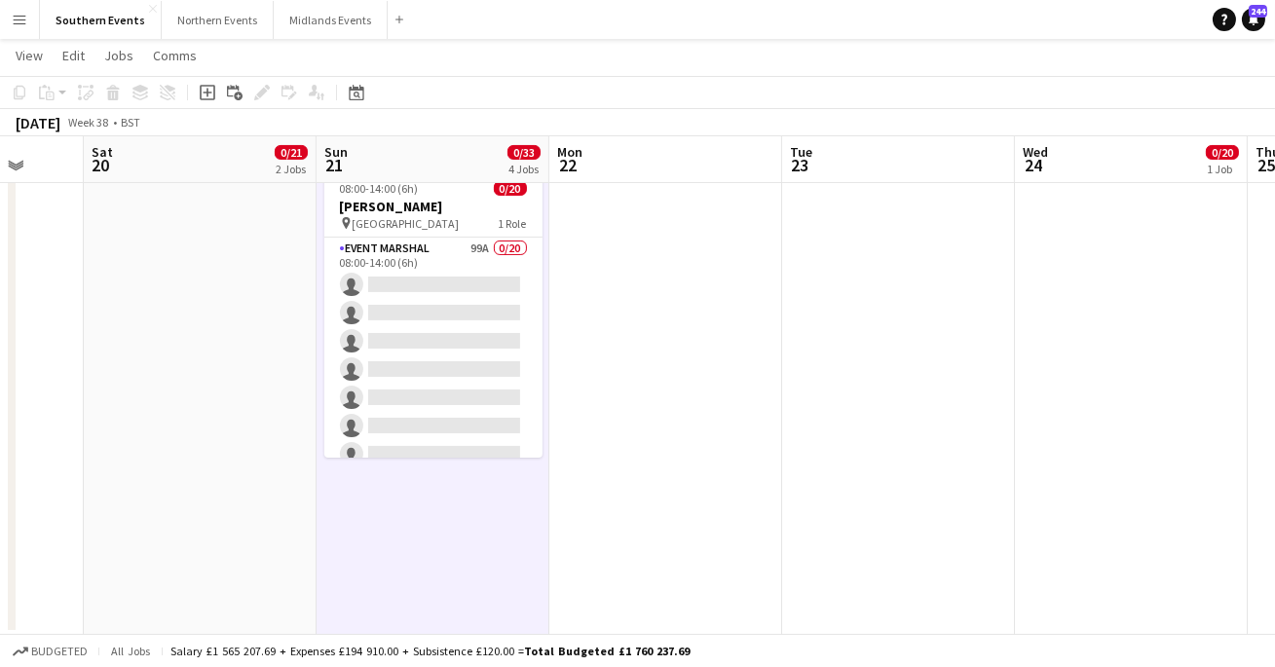
click at [458, 532] on app-date-cell "06:45-12:30 (5h45m) 0/2 RT Kit Assistant - Chariots of Fire pin Queen's Road Ca…" at bounding box center [432, 76] width 233 height 1117
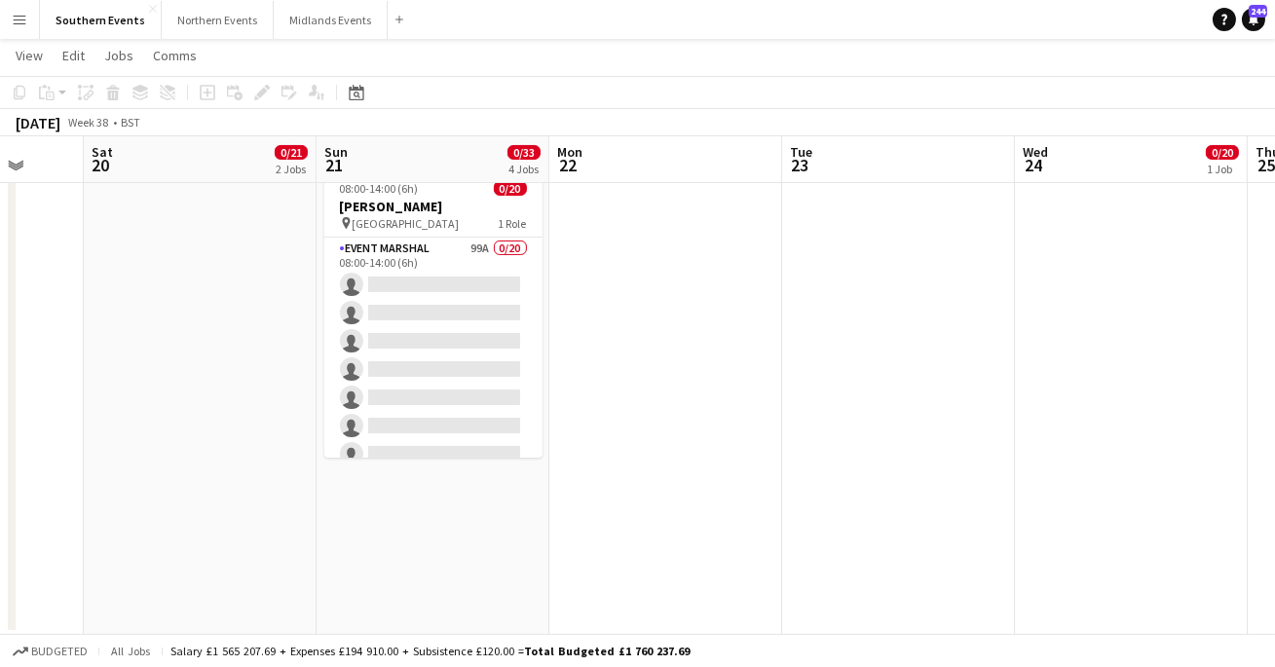
click at [401, 548] on app-date-cell "06:45-12:30 (5h45m) 0/2 RT Kit Assistant - Chariots of Fire pin Queen's Road Ca…" at bounding box center [432, 76] width 233 height 1117
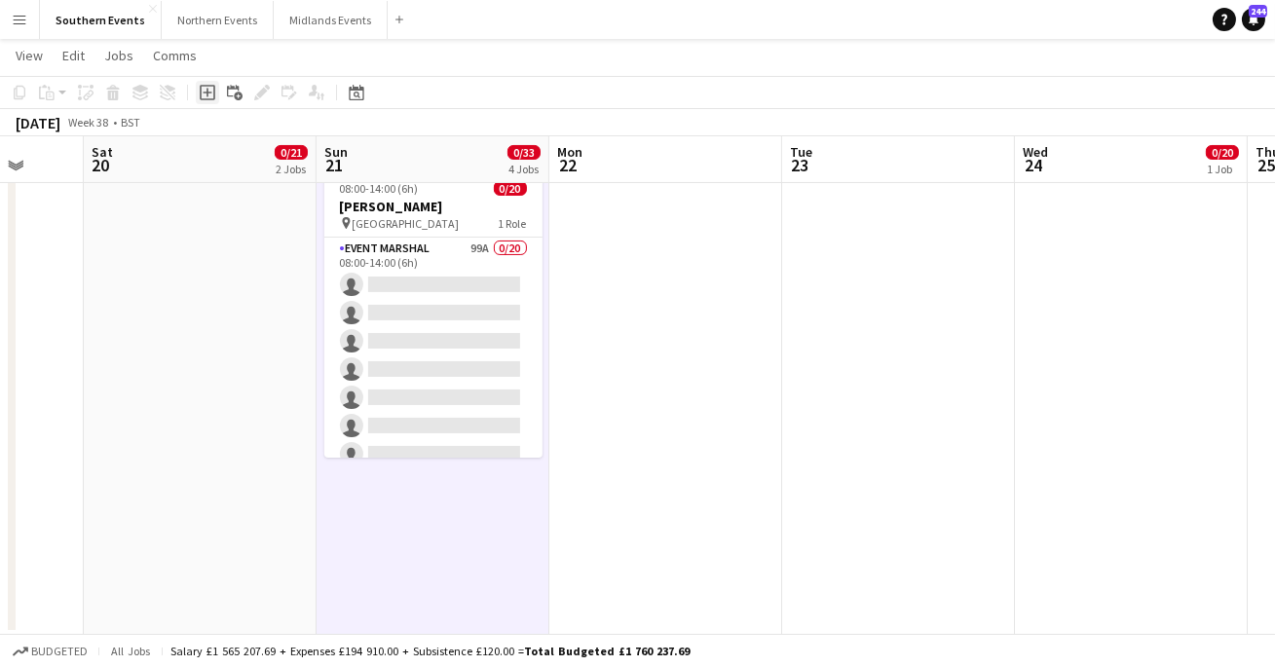
click at [204, 88] on icon "Add job" at bounding box center [208, 93] width 16 height 16
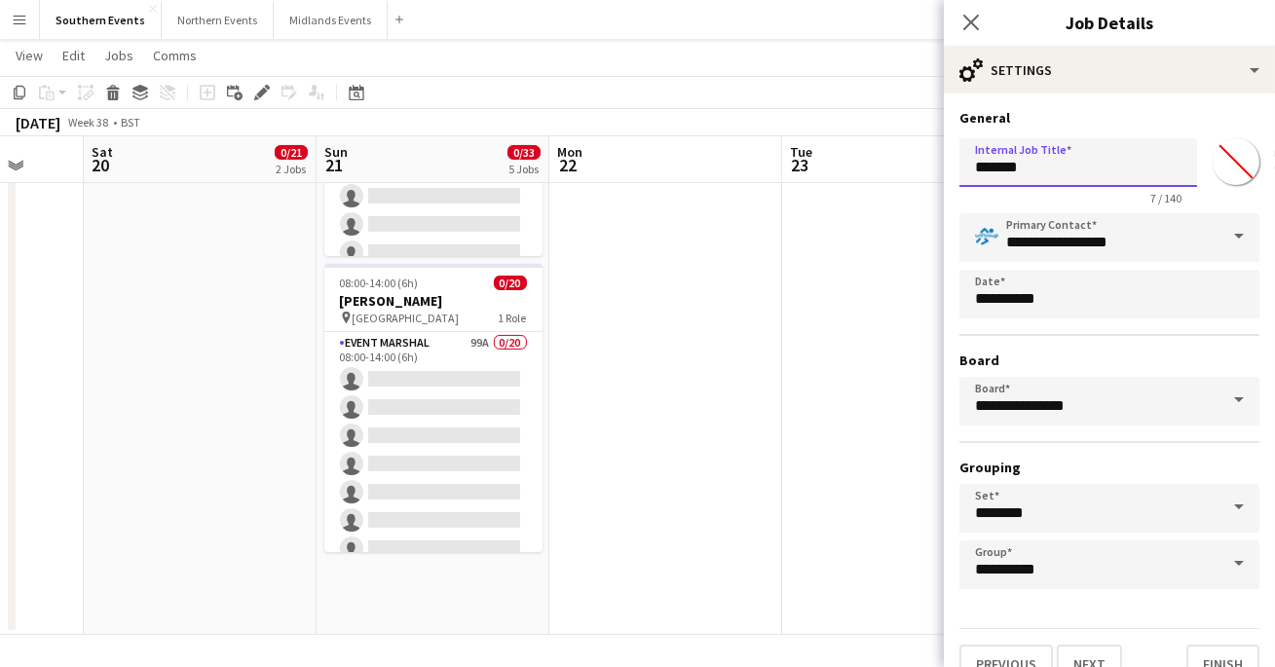
click at [1057, 159] on input "*******" at bounding box center [1078, 162] width 238 height 49
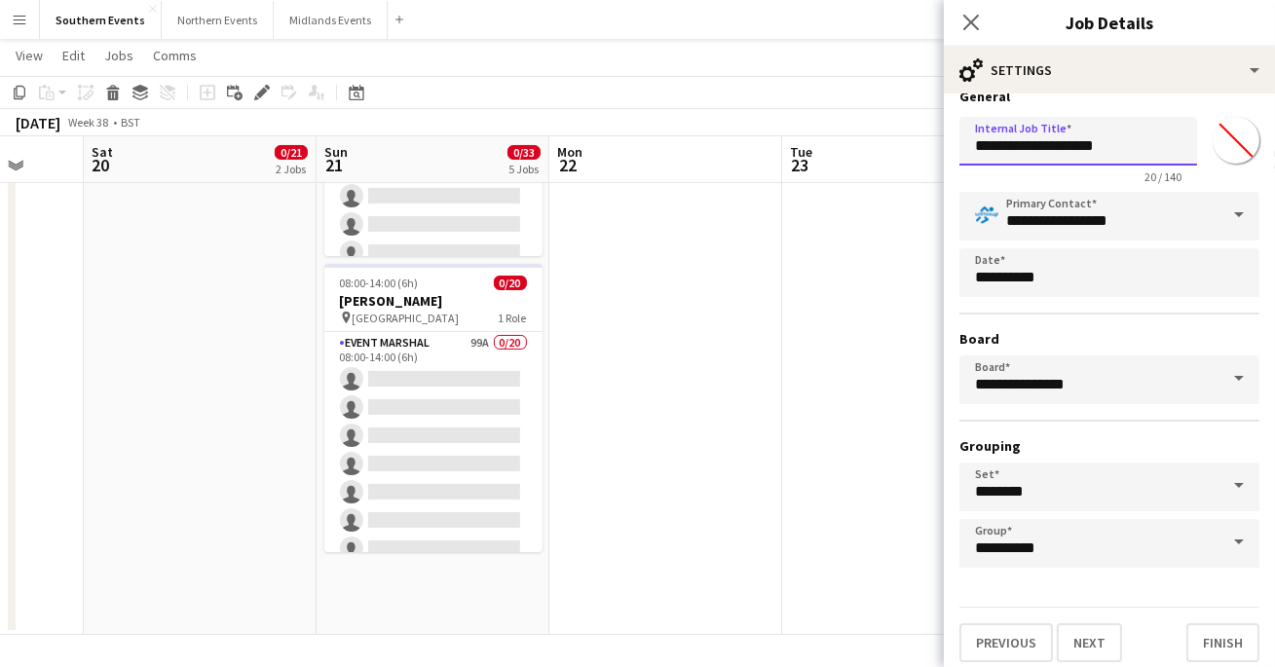
scroll to position [29, 0]
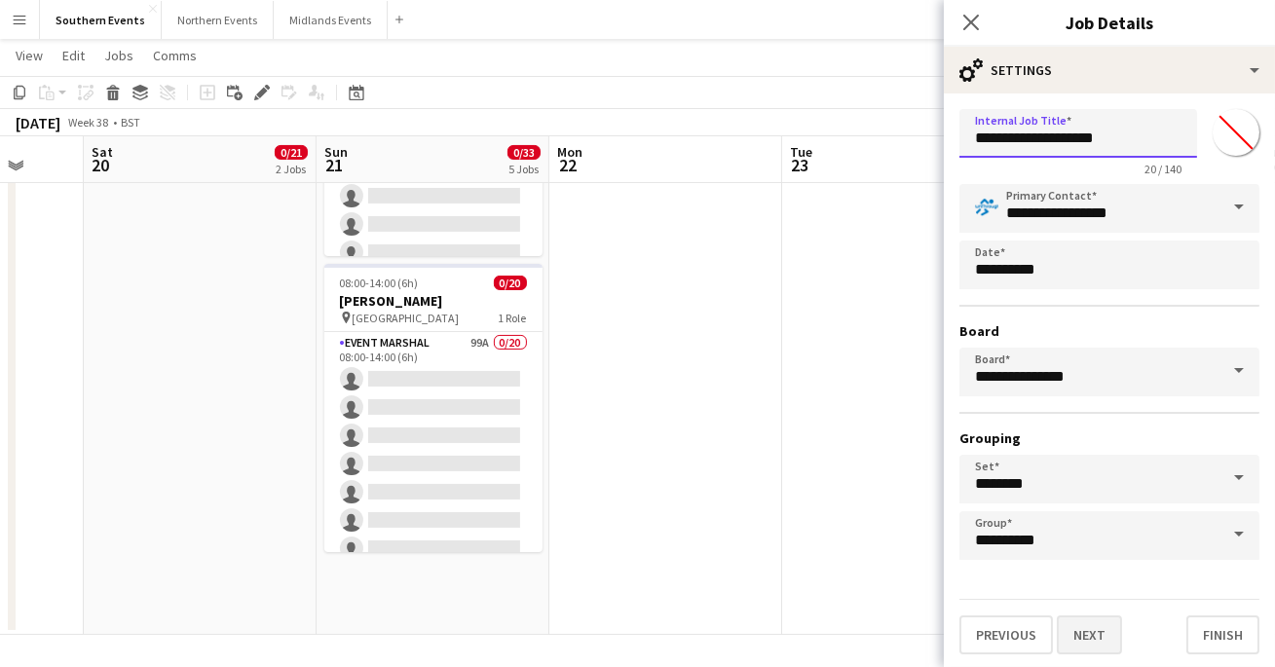
type input "**********"
click at [1102, 640] on button "Next" at bounding box center [1089, 634] width 65 height 39
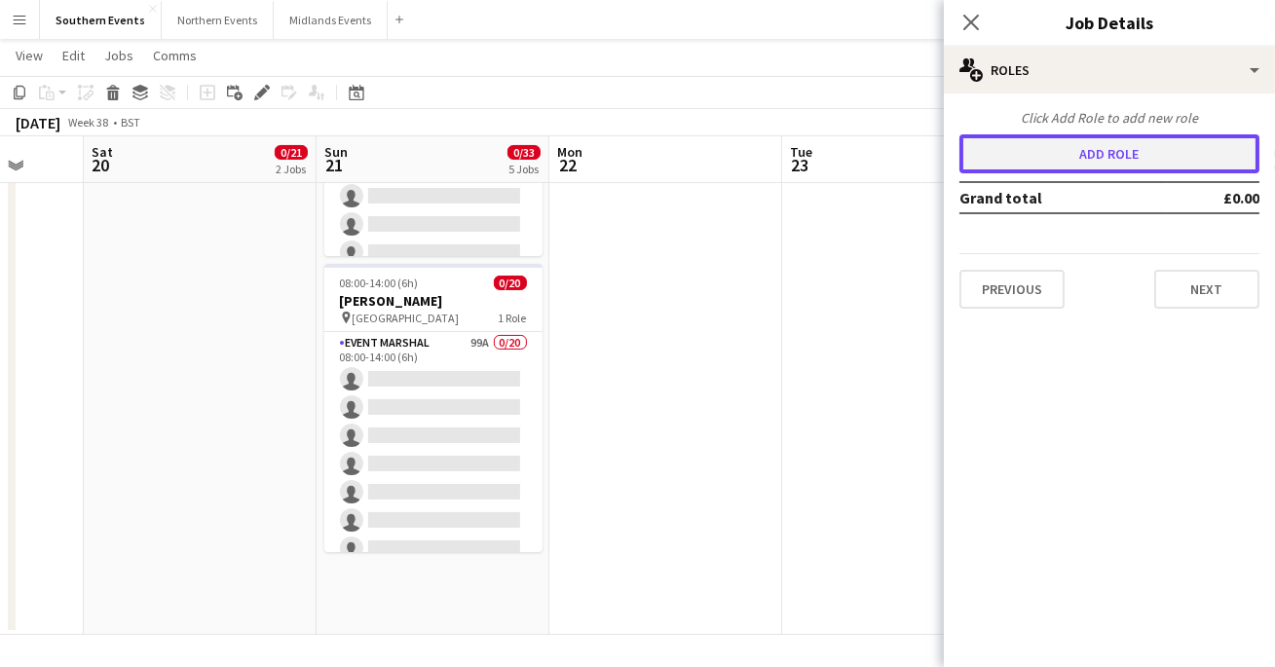
click at [1074, 167] on button "Add role" at bounding box center [1109, 153] width 300 height 39
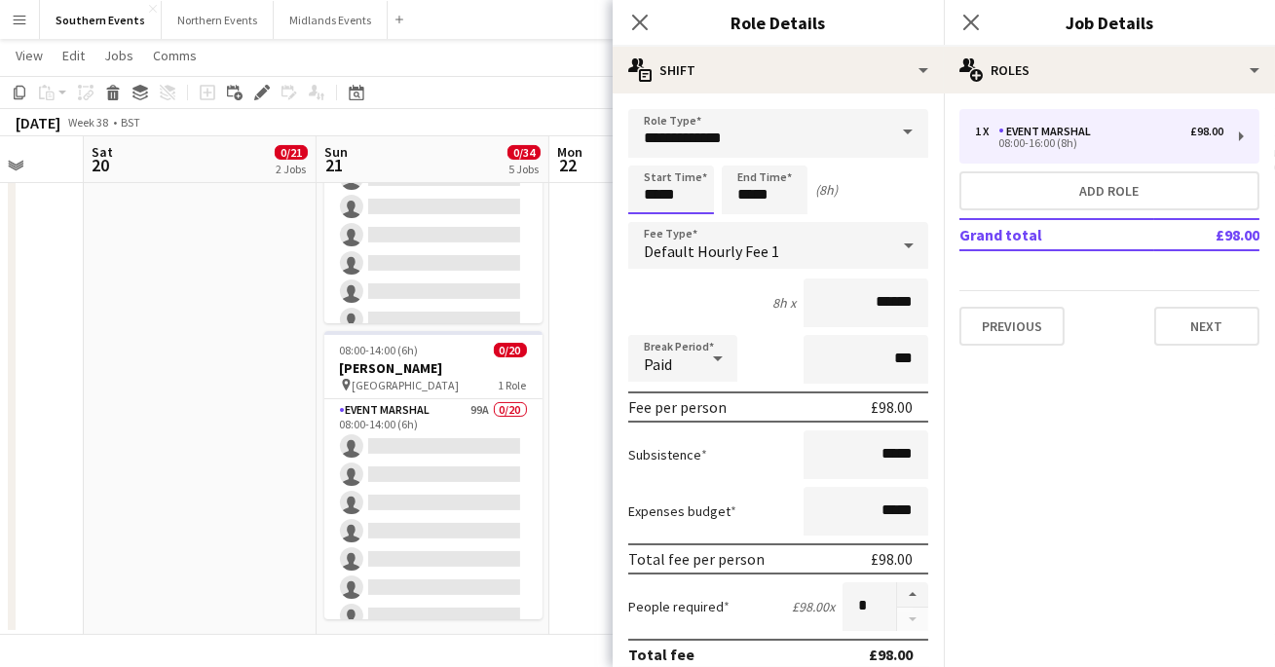
click at [651, 198] on input "*****" at bounding box center [671, 190] width 86 height 49
click at [912, 301] on input "******" at bounding box center [865, 302] width 125 height 49
type input "******"
click at [717, 306] on div "8h x ******" at bounding box center [778, 302] width 300 height 49
click at [680, 191] on input "*****" at bounding box center [671, 190] width 86 height 49
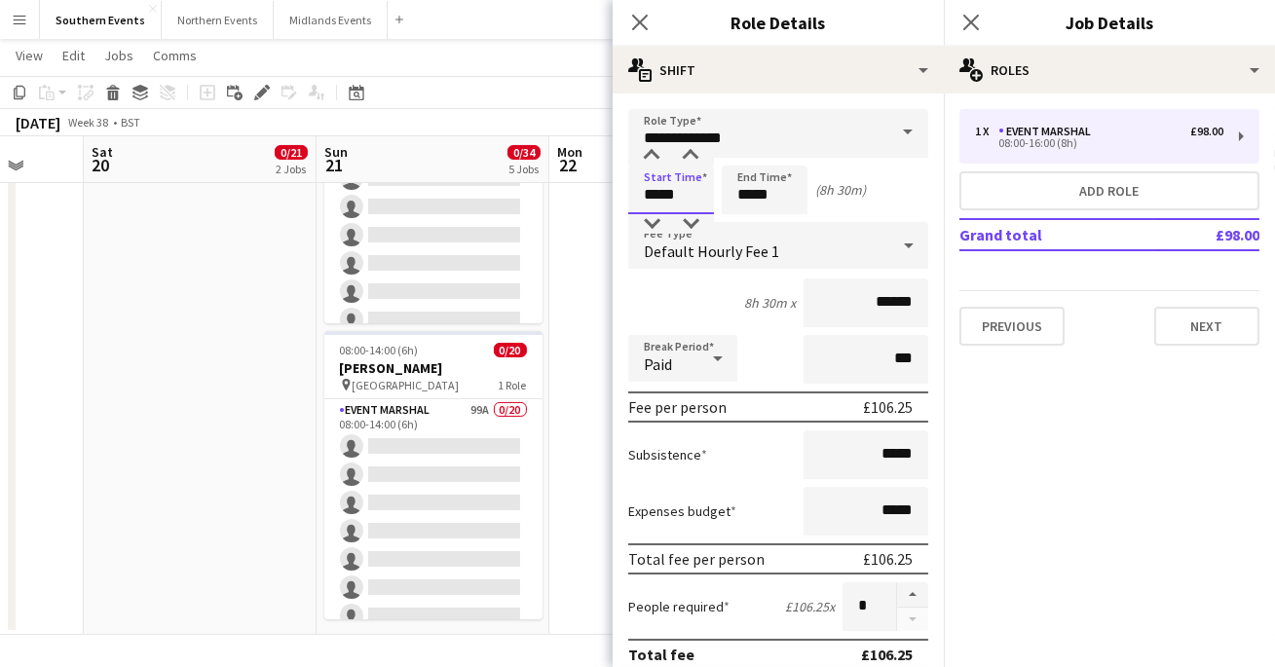
type input "*****"
click at [780, 184] on input "*****" at bounding box center [765, 190] width 86 height 49
click at [780, 196] on input "*****" at bounding box center [765, 190] width 86 height 49
type input "*****"
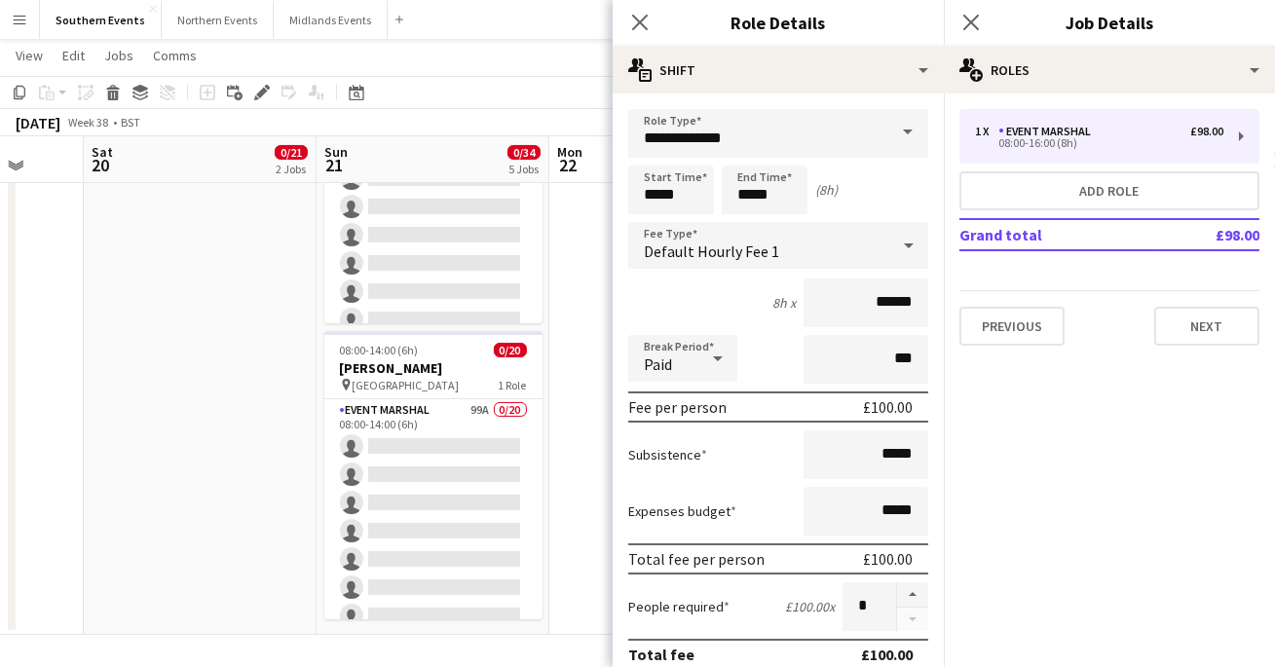
click at [726, 297] on div "8h x ******" at bounding box center [778, 302] width 300 height 49
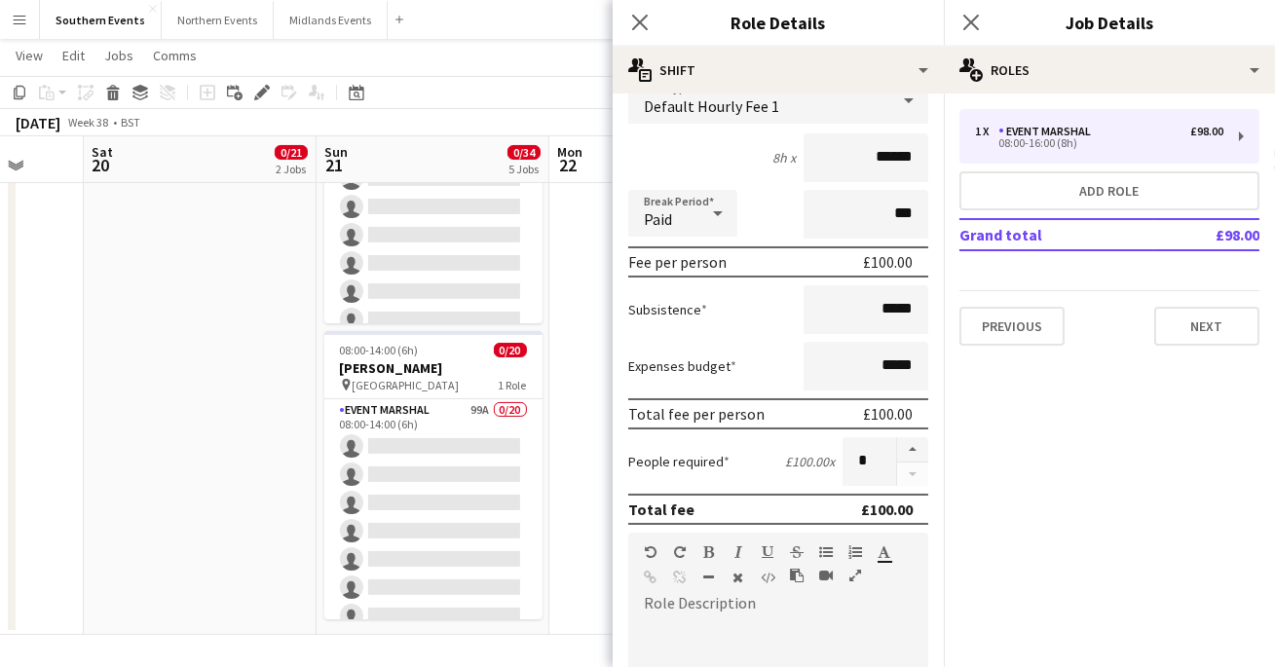
scroll to position [169, 0]
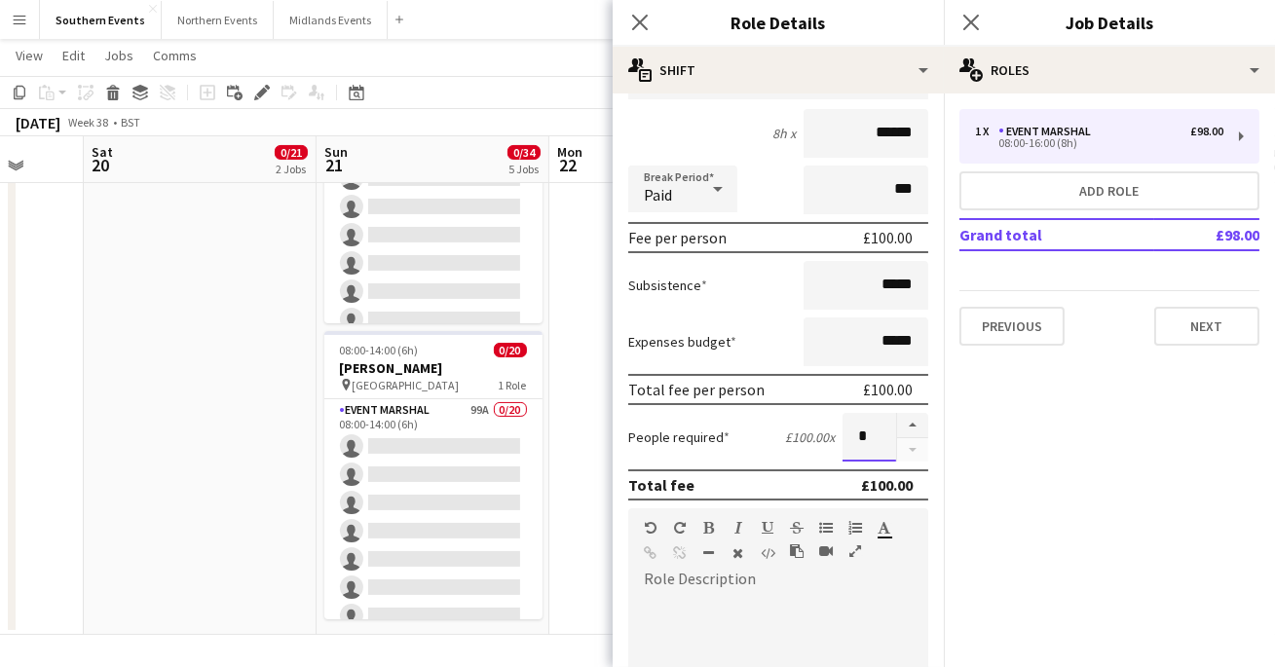
click at [852, 430] on input "*" at bounding box center [869, 437] width 54 height 49
click at [865, 430] on input "*" at bounding box center [869, 437] width 54 height 49
type input "**"
click at [724, 420] on div "People required £100.00 x **" at bounding box center [778, 437] width 300 height 49
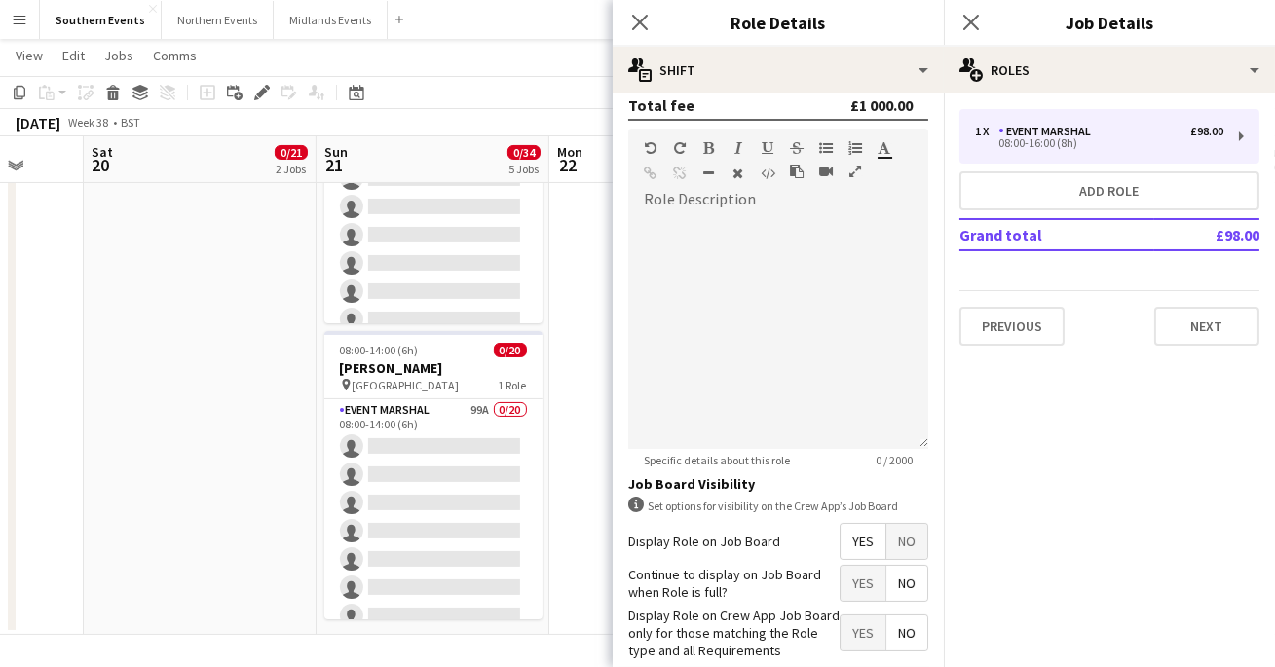
scroll to position [551, 0]
click at [761, 315] on div at bounding box center [778, 330] width 300 height 234
click at [910, 574] on span "No" at bounding box center [906, 581] width 41 height 35
click at [841, 271] on div at bounding box center [778, 330] width 300 height 234
paste div
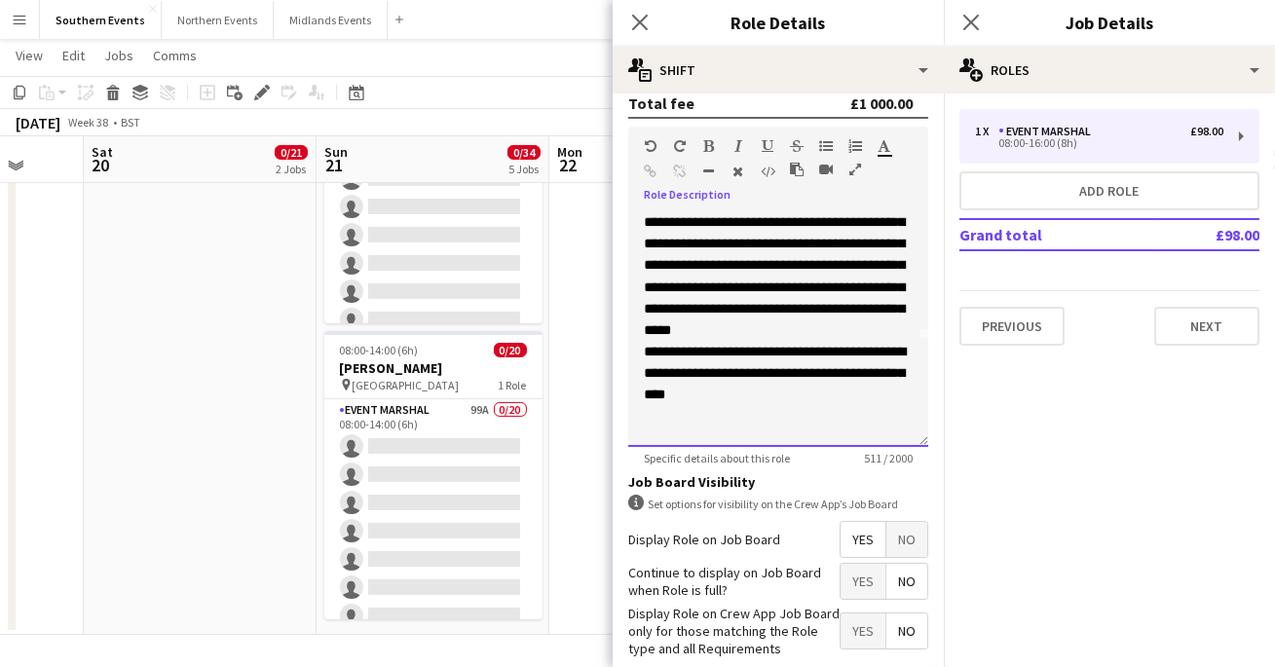
scroll to position [141, 0]
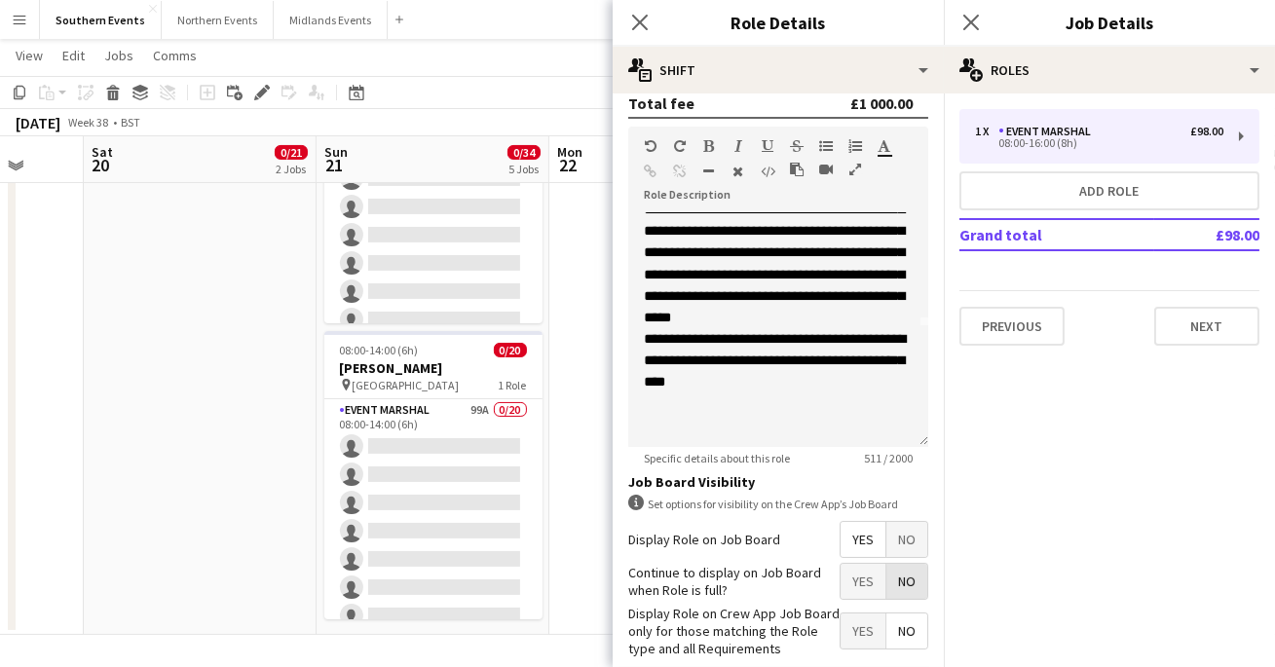
click at [927, 589] on span "No" at bounding box center [906, 581] width 41 height 35
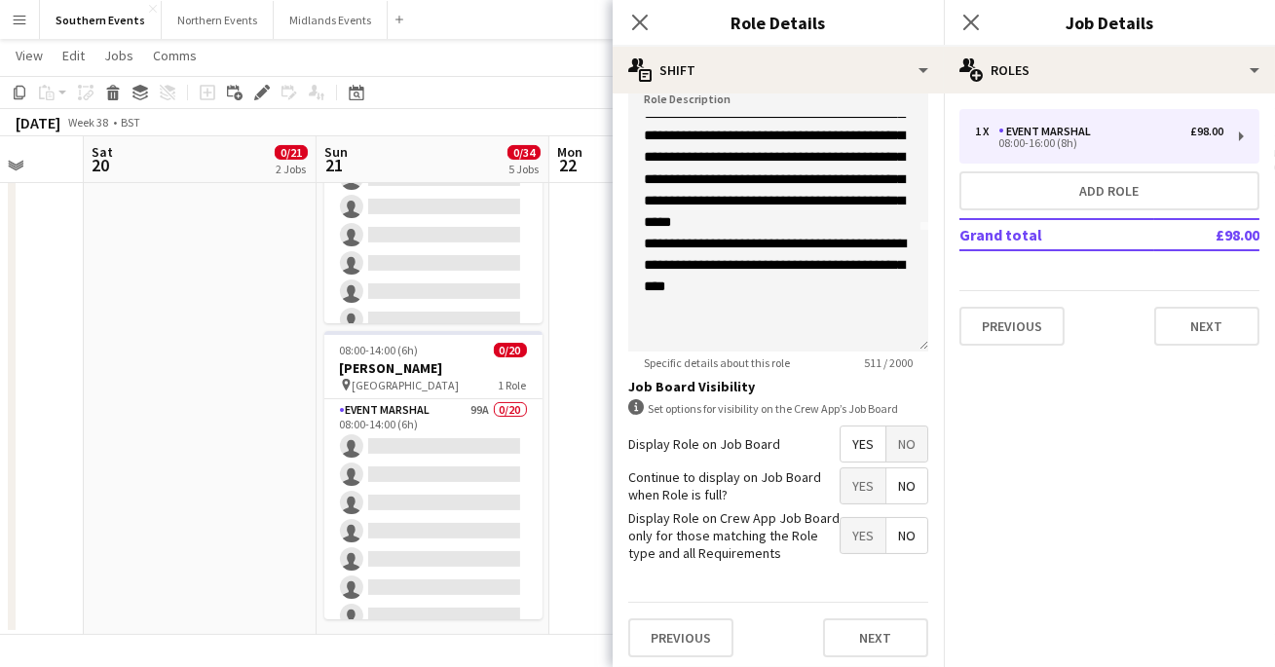
scroll to position [649, 0]
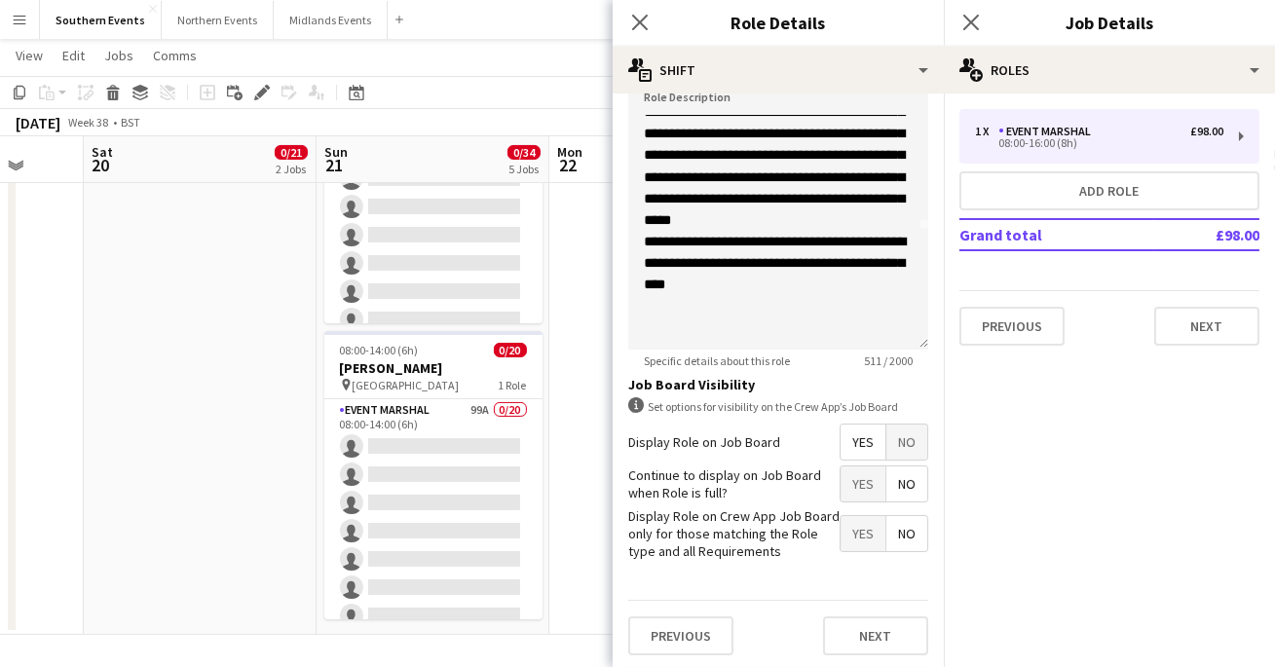
click at [888, 487] on span "No" at bounding box center [906, 483] width 41 height 35
click at [870, 485] on span "Yes" at bounding box center [862, 483] width 45 height 35
click at [868, 642] on button "Next" at bounding box center [875, 635] width 105 height 39
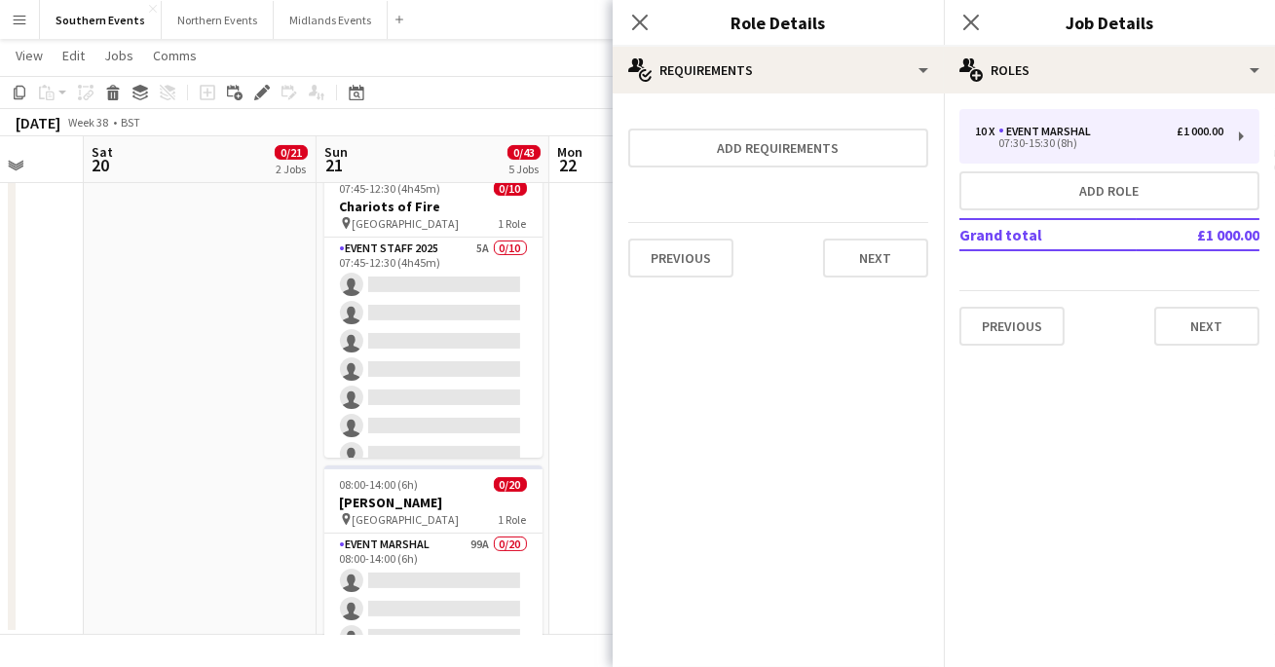
scroll to position [0, 0]
click at [874, 266] on button "Next" at bounding box center [875, 258] width 105 height 39
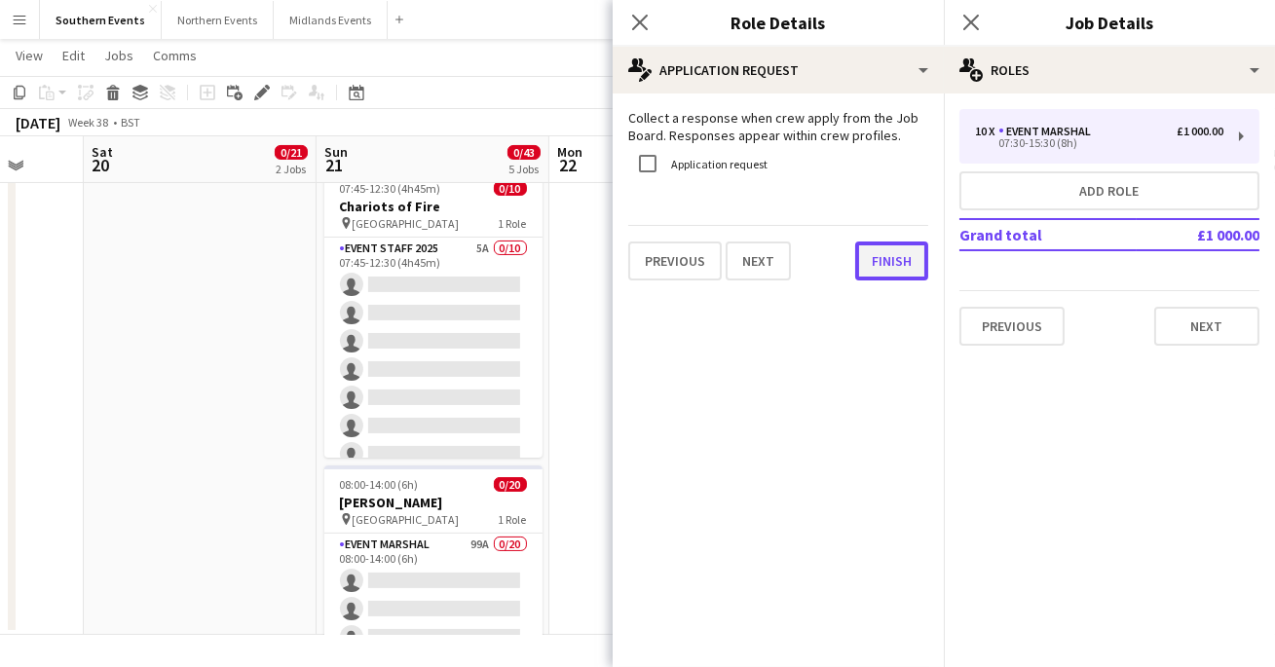
click at [876, 247] on button "Finish" at bounding box center [891, 260] width 73 height 39
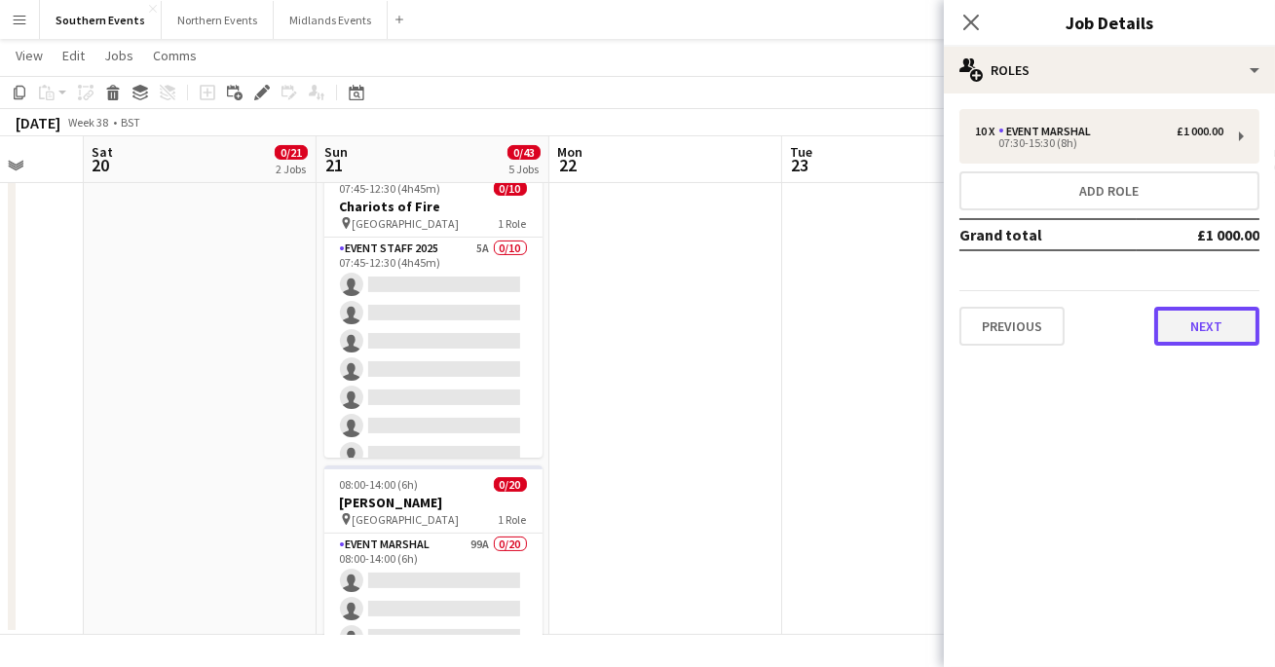
click at [1198, 330] on button "Next" at bounding box center [1206, 326] width 105 height 39
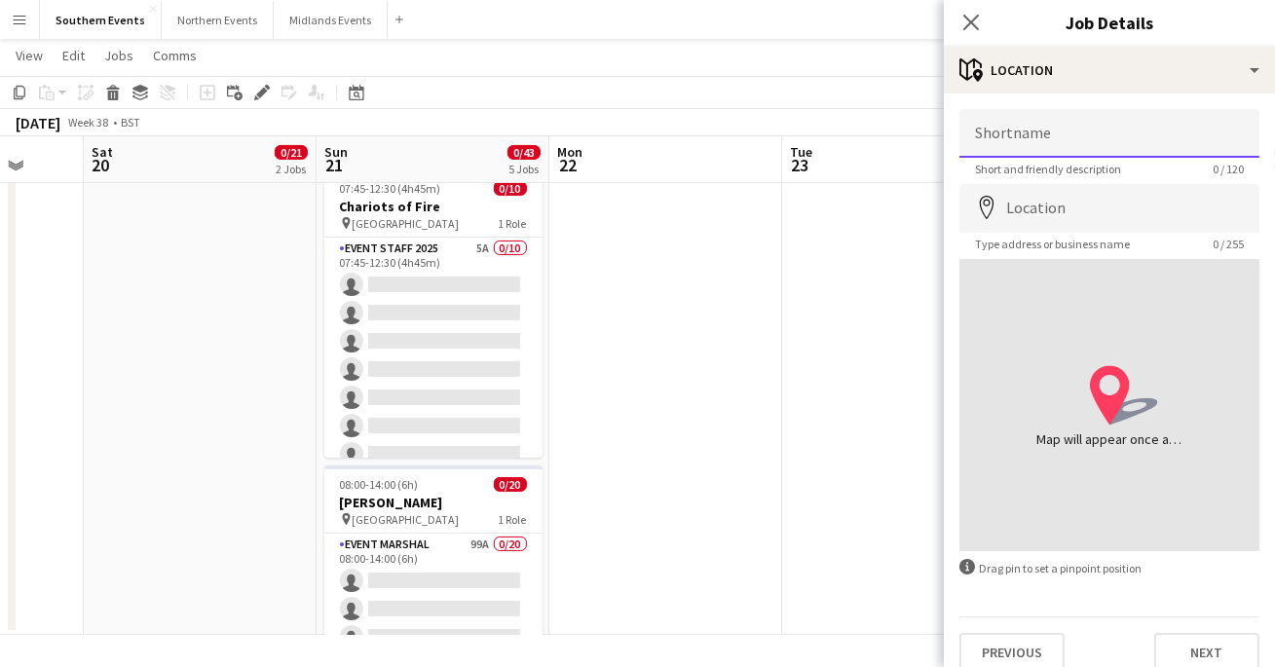
click at [1048, 139] on input "Shortname" at bounding box center [1109, 133] width 300 height 49
type input "**********"
click at [1091, 215] on input "Location" at bounding box center [1109, 208] width 300 height 49
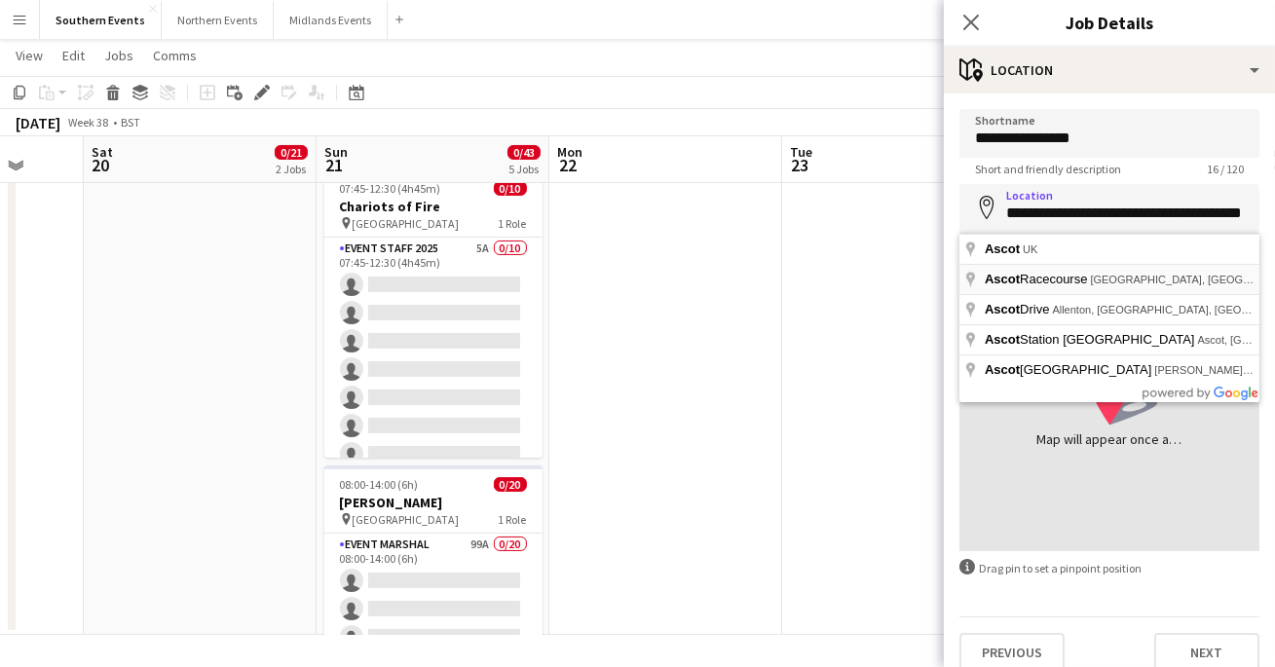
type input "**********"
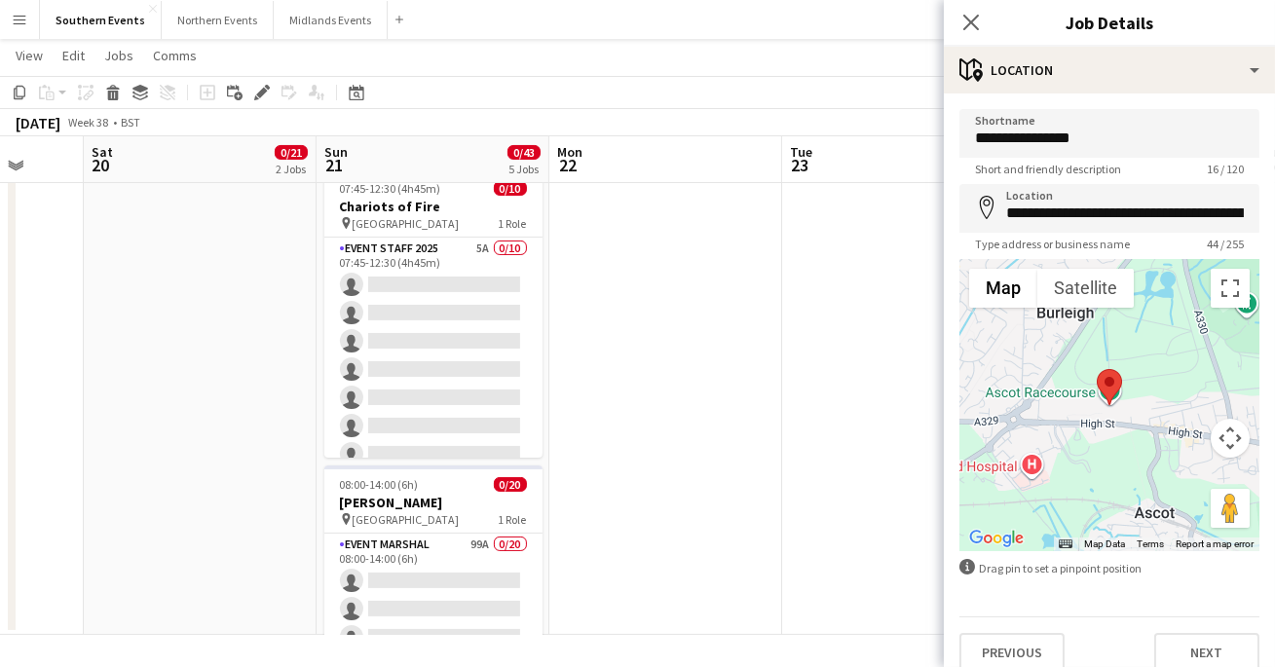
click at [1020, 23] on h3 "Job Details" at bounding box center [1109, 22] width 331 height 25
click at [1189, 658] on button "Next" at bounding box center [1206, 652] width 105 height 39
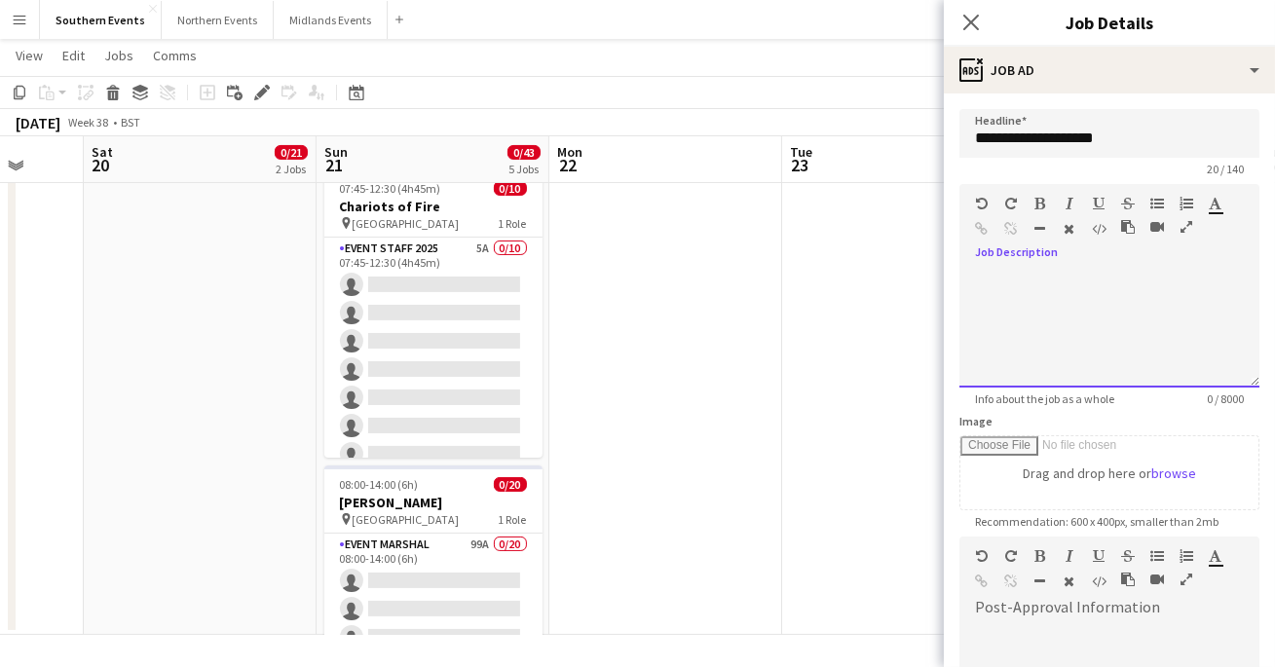
click at [1111, 334] on div at bounding box center [1109, 329] width 300 height 117
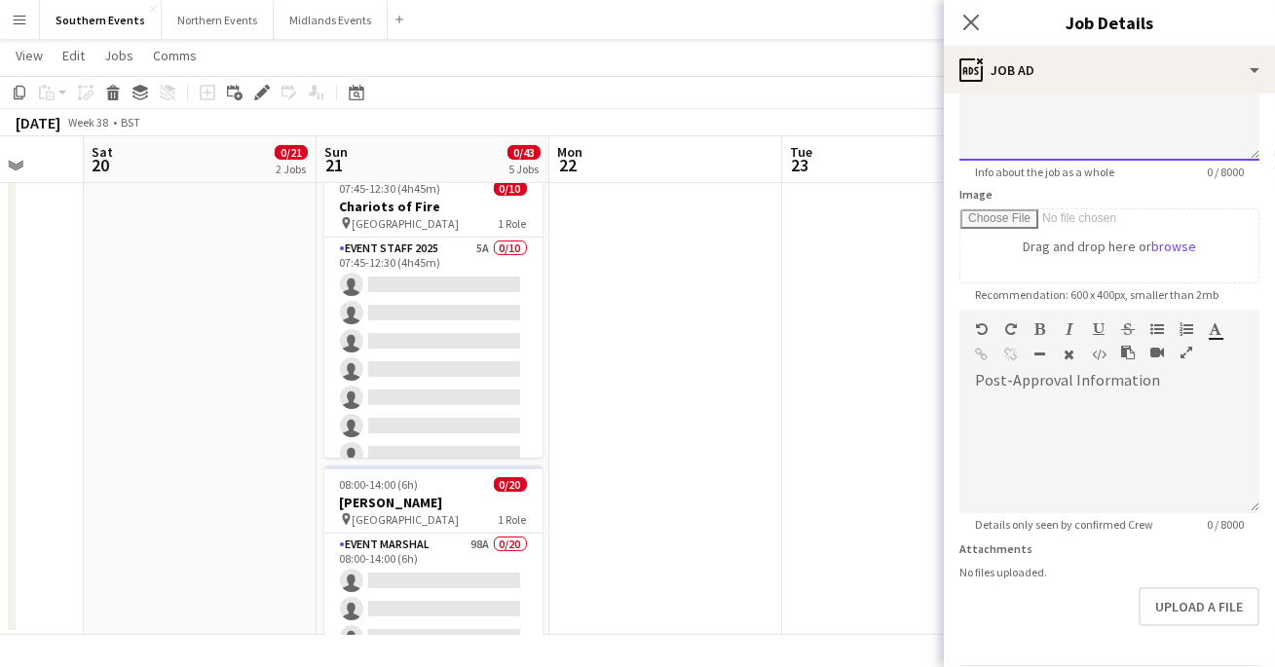
scroll to position [294, 0]
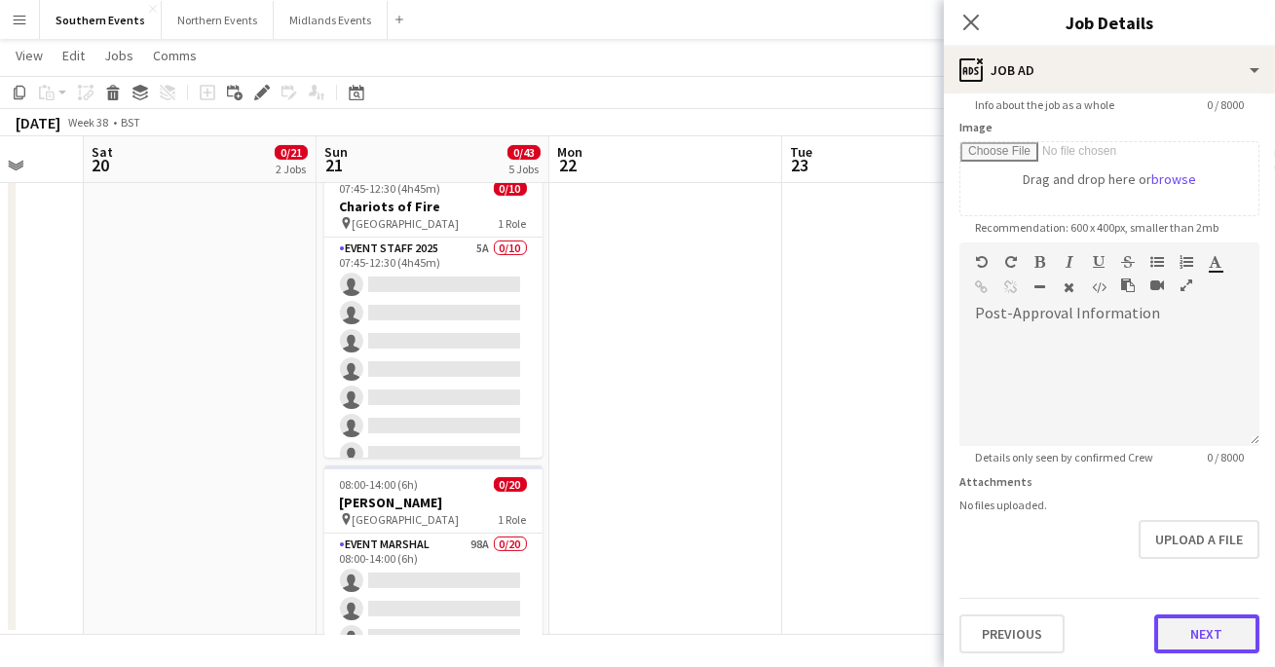
click at [1180, 634] on button "Next" at bounding box center [1206, 633] width 105 height 39
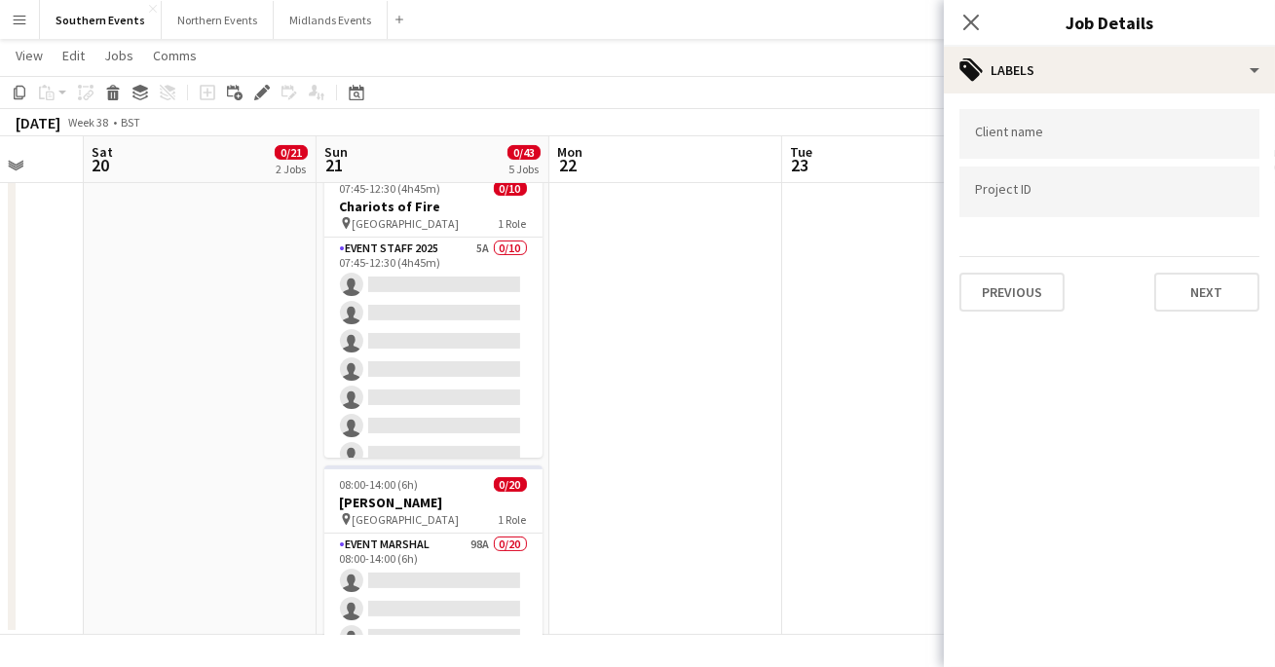
scroll to position [0, 0]
click at [1206, 307] on button "Next" at bounding box center [1206, 292] width 105 height 39
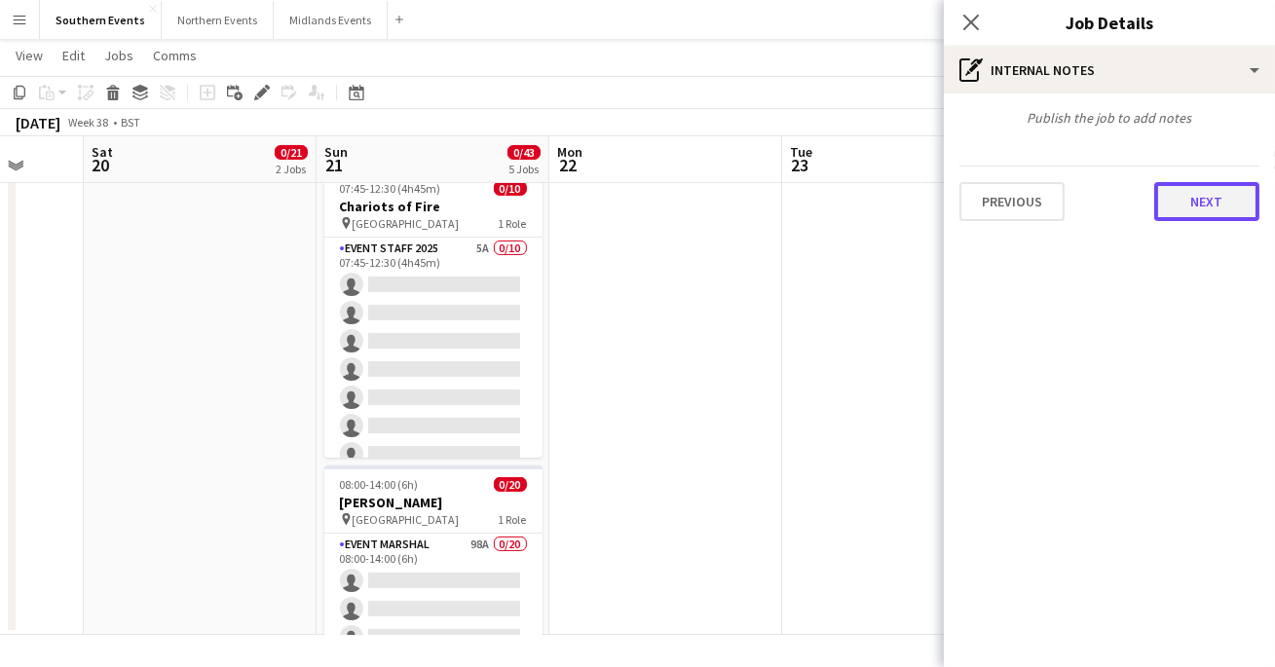
click at [1209, 219] on button "Next" at bounding box center [1206, 201] width 105 height 39
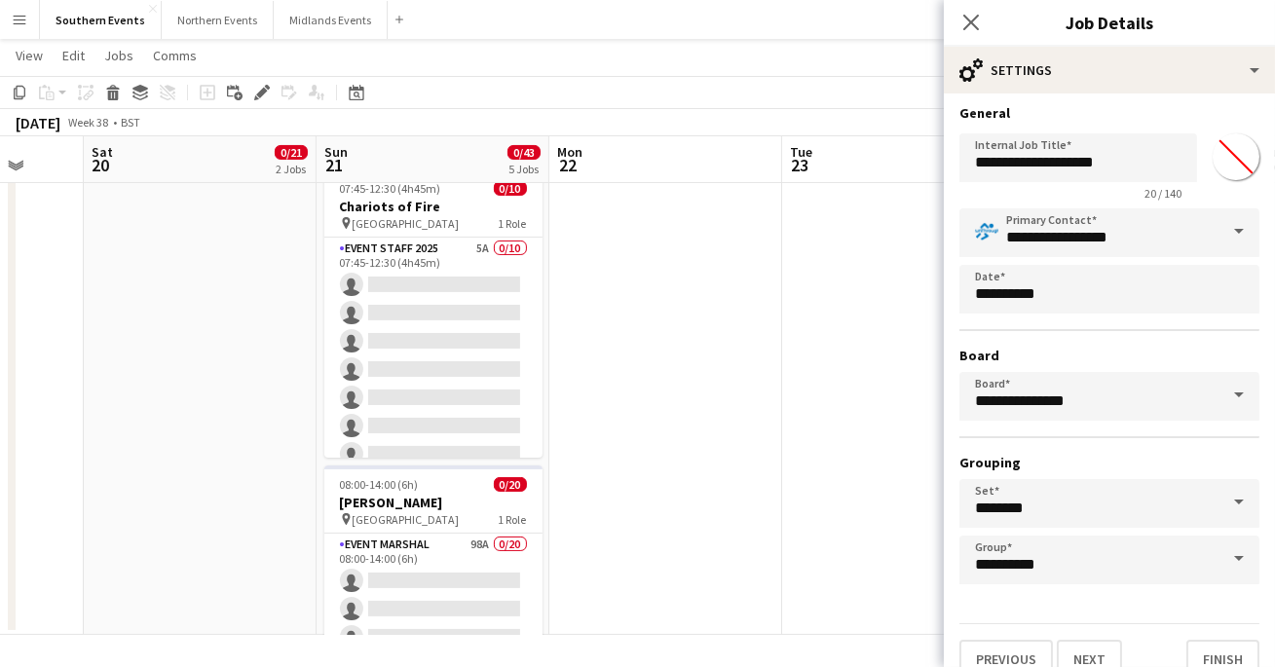
scroll to position [29, 0]
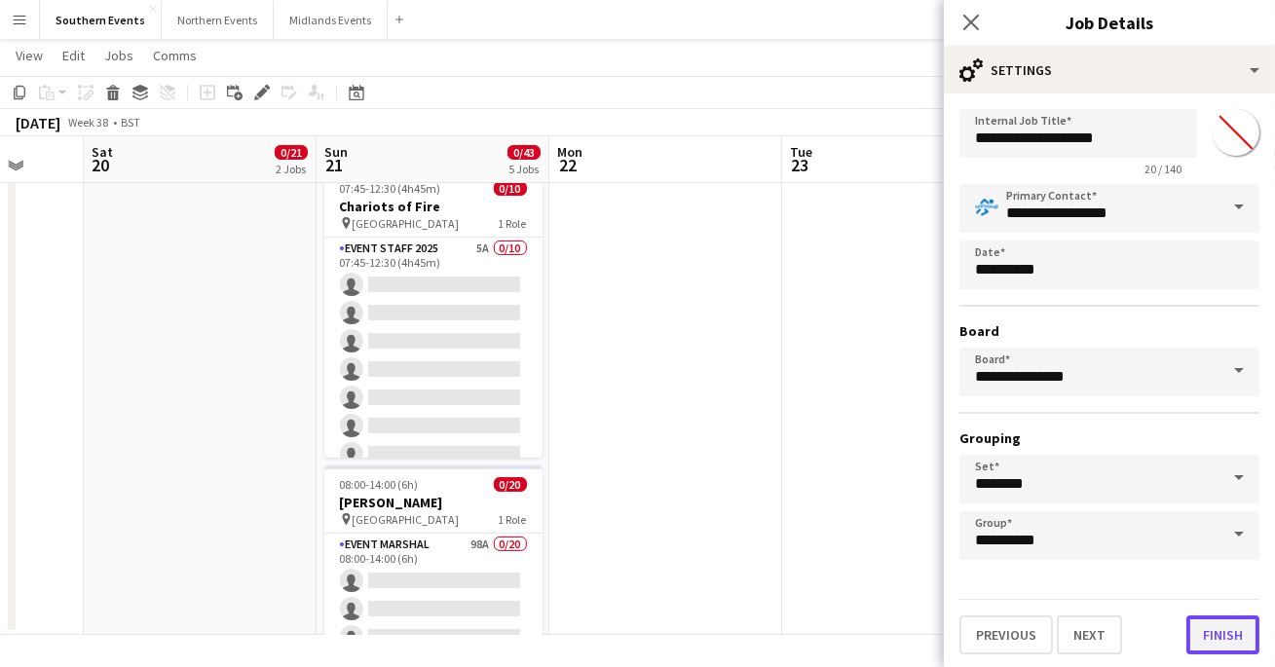
click at [1206, 633] on button "Finish" at bounding box center [1222, 634] width 73 height 39
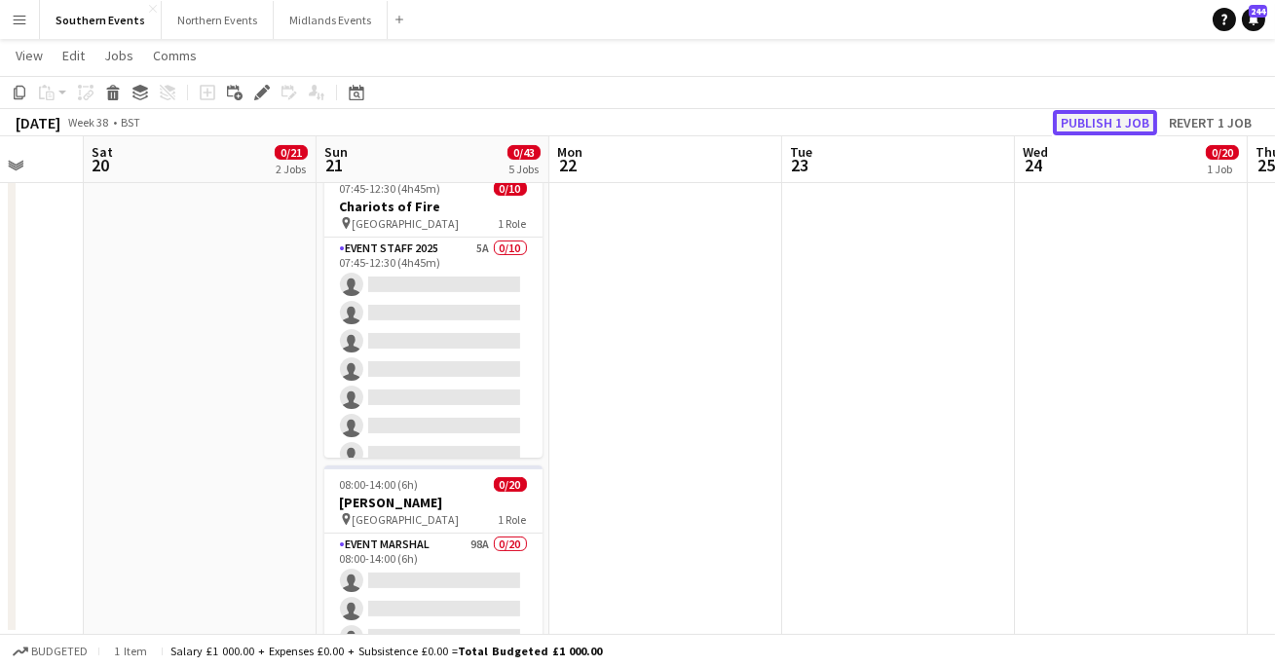
click at [1091, 113] on button "Publish 1 job" at bounding box center [1105, 122] width 104 height 25
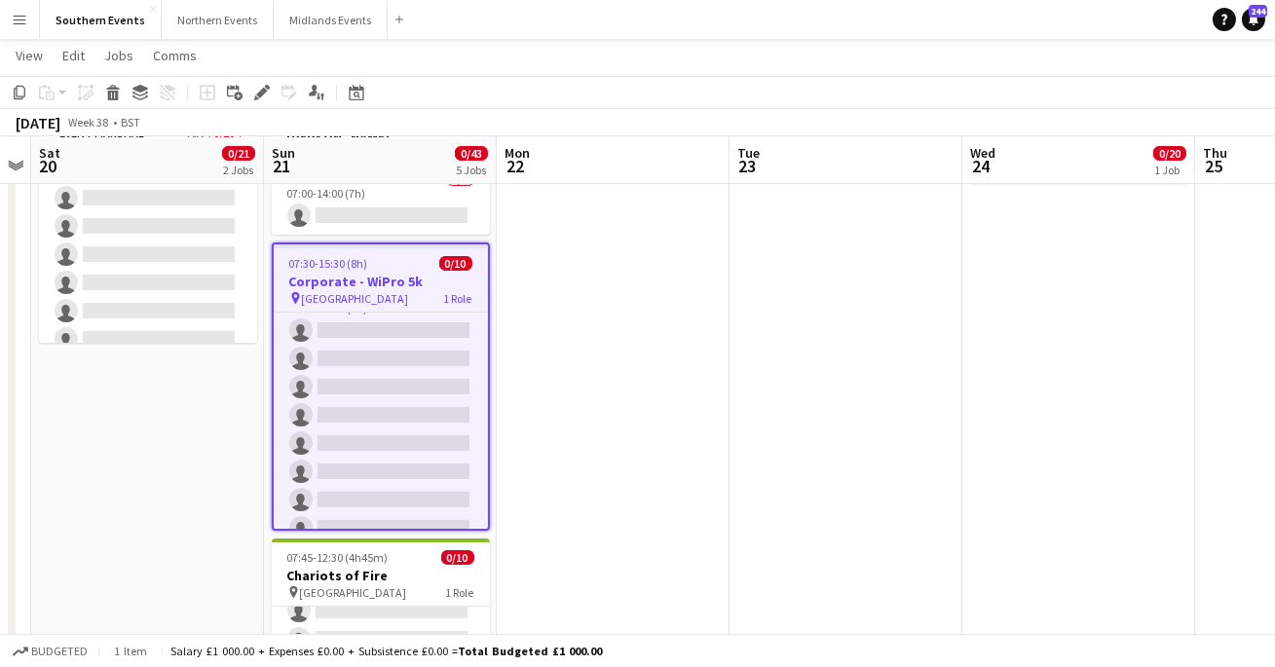
scroll to position [0, 662]
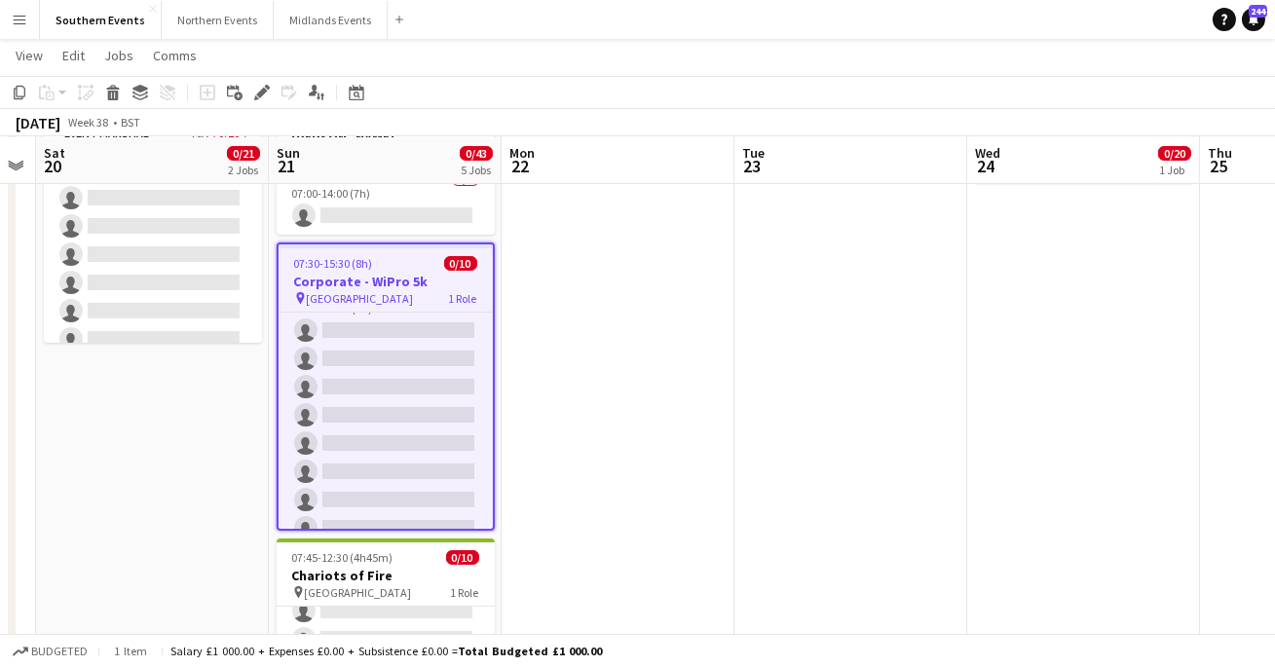
click at [352, 291] on span "[GEOGRAPHIC_DATA]" at bounding box center [360, 298] width 107 height 15
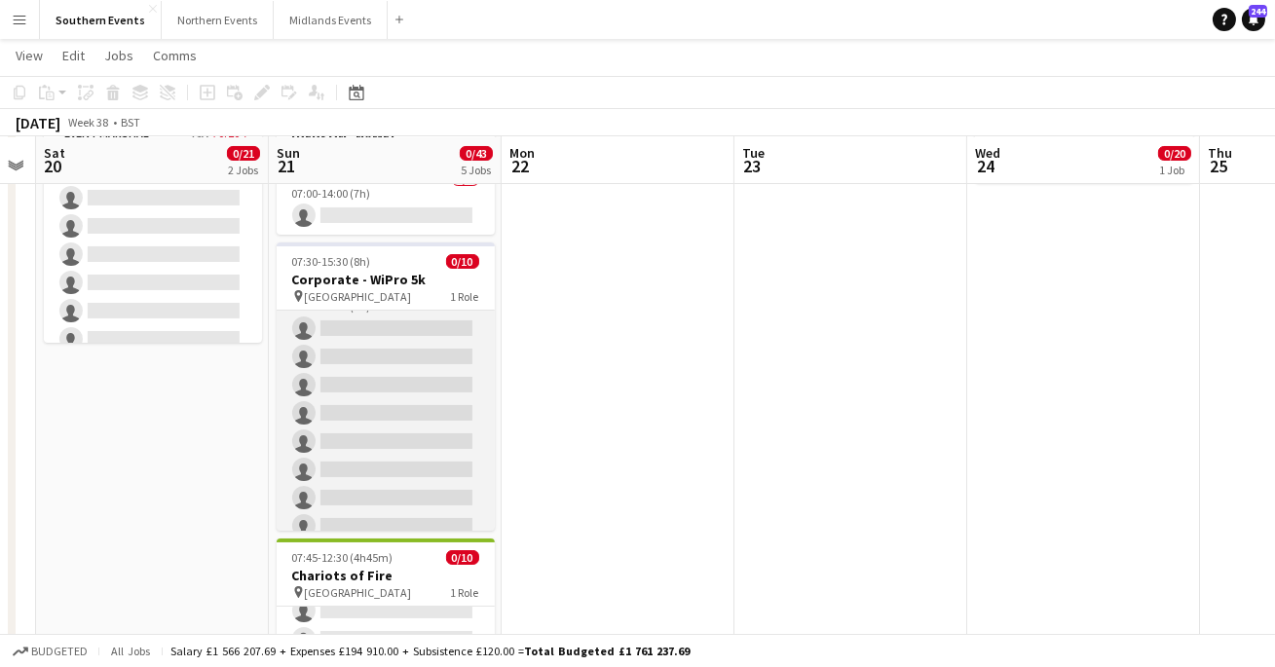
click at [368, 324] on app-card-role "Event Marshal 0/10 07:30-15:30 (8h) single-neutral-actions single-neutral-actio…" at bounding box center [386, 441] width 218 height 320
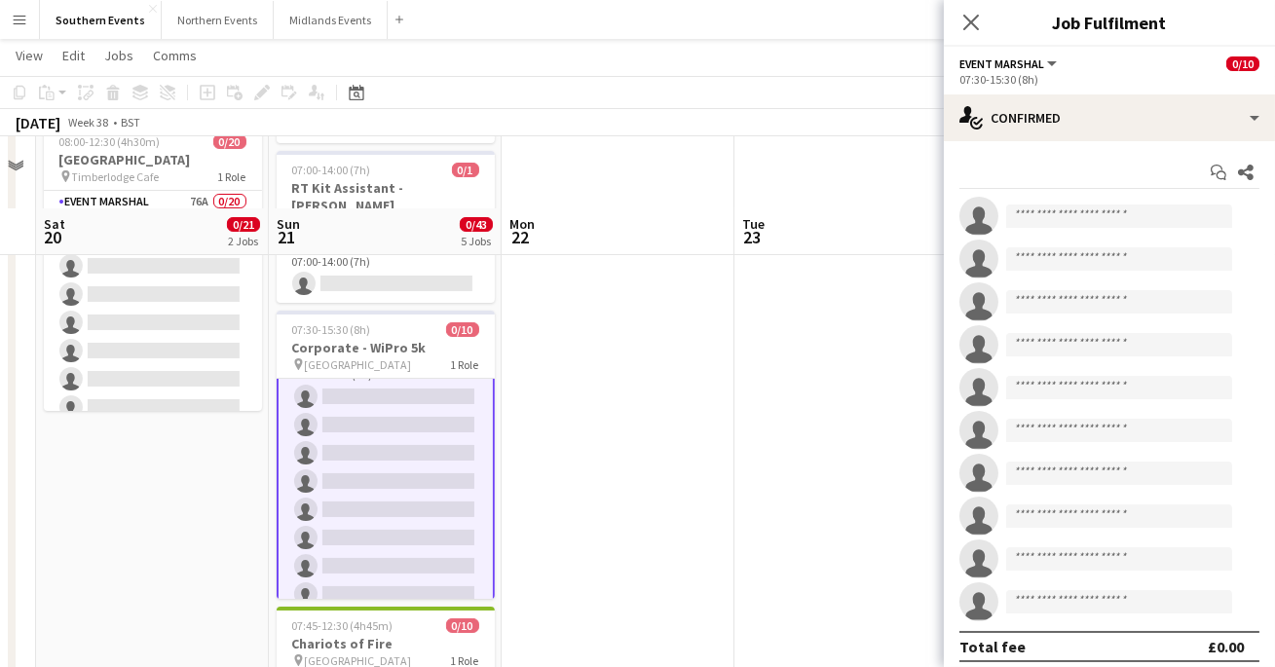
scroll to position [261, 0]
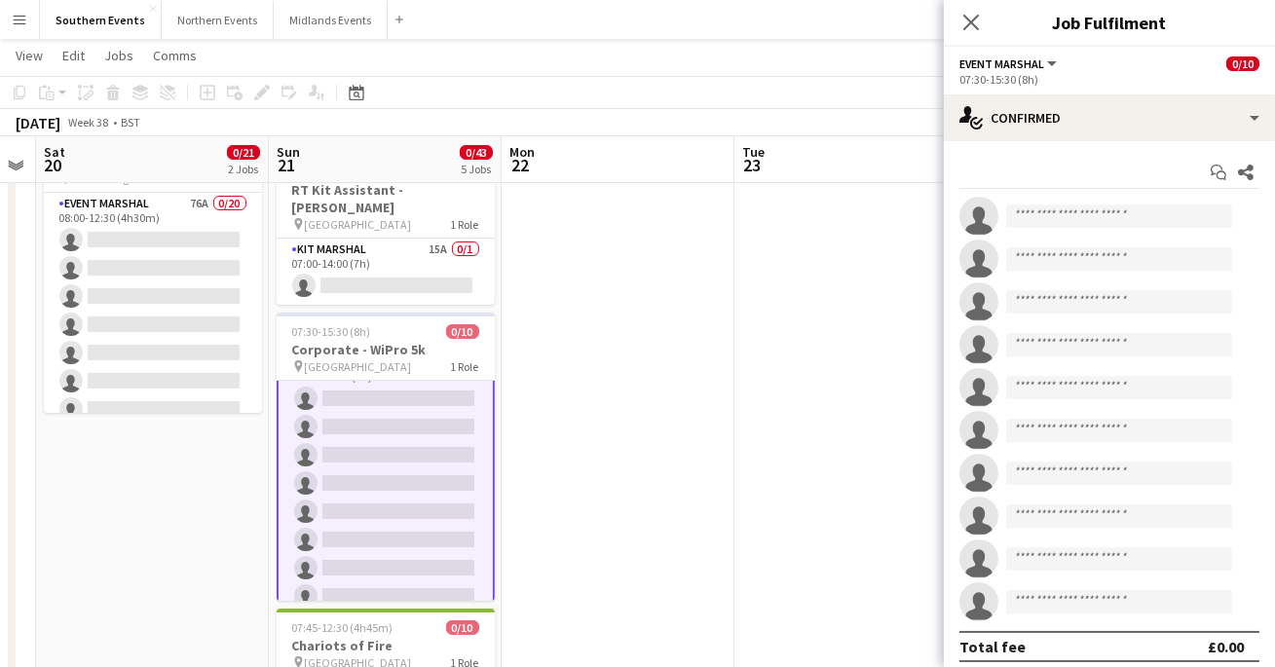
click at [610, 294] on app-date-cell at bounding box center [617, 596] width 233 height 1278
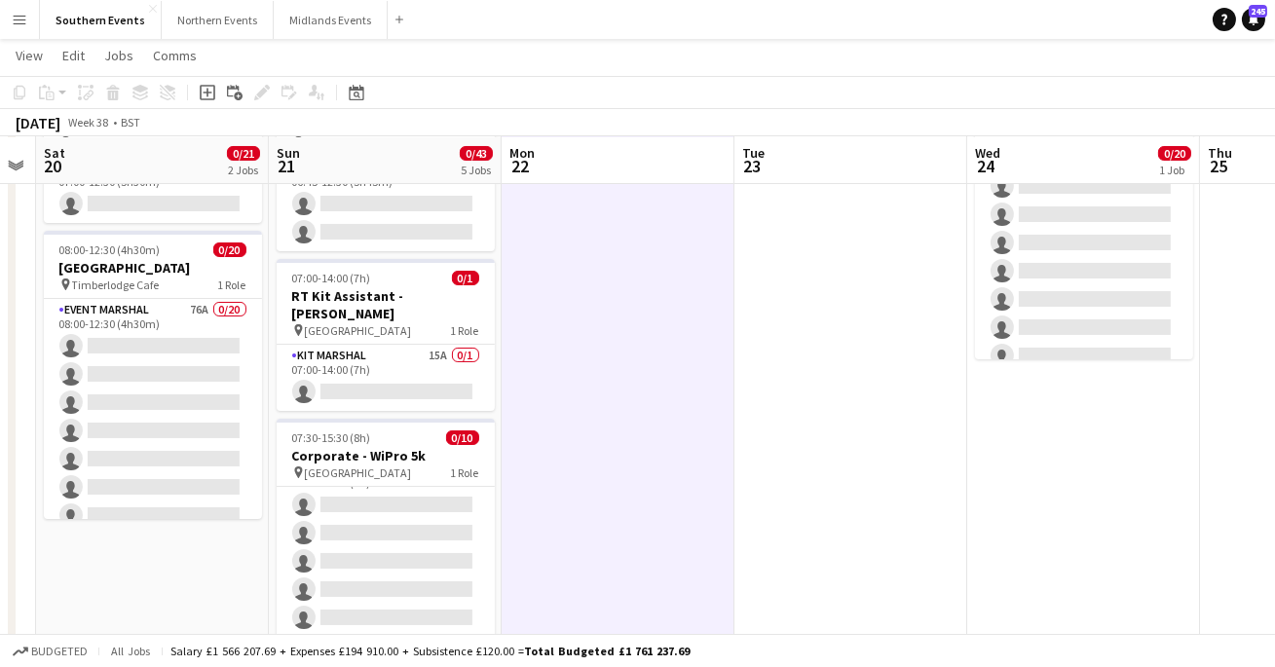
scroll to position [0, 0]
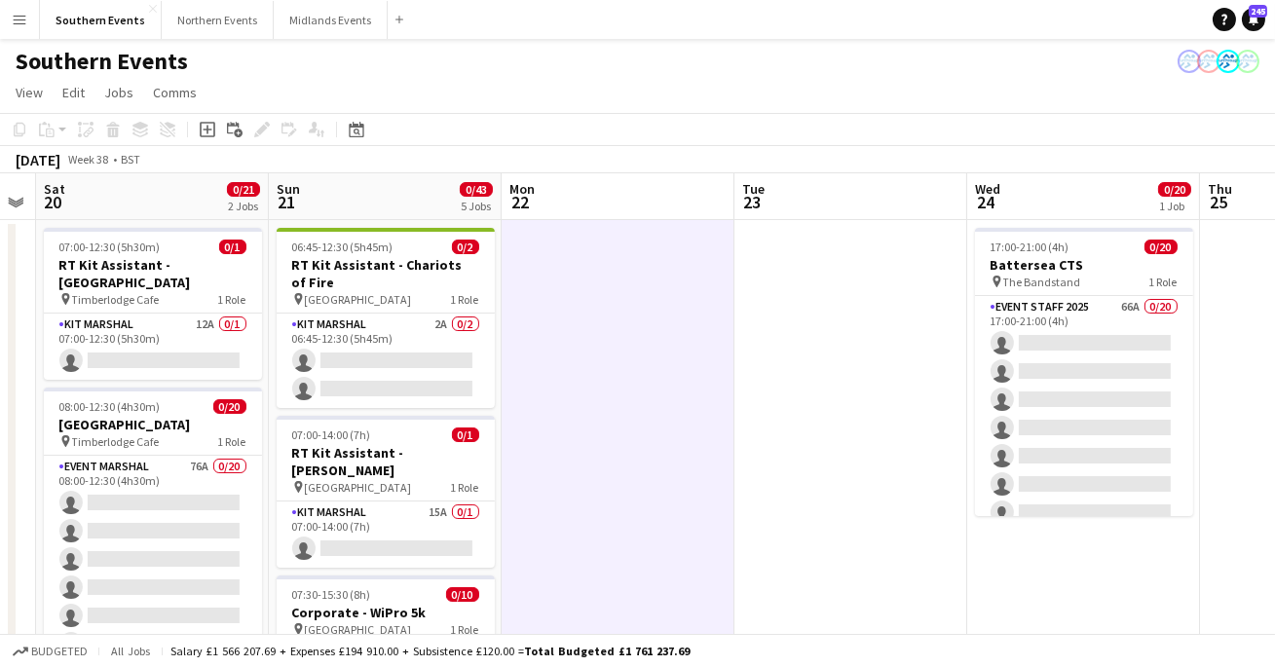
click at [722, 55] on div "Southern Events" at bounding box center [637, 57] width 1275 height 37
